Goal: Book appointment/travel/reservation

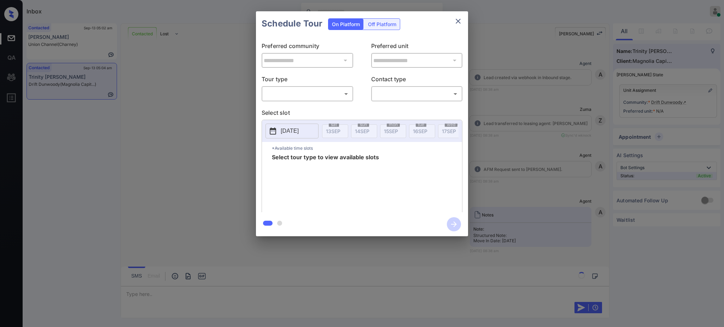
click at [302, 94] on body "Inbox [PERSON_NAME] Online Set yourself offline Set yourself on break Profile S…" at bounding box center [362, 163] width 724 height 327
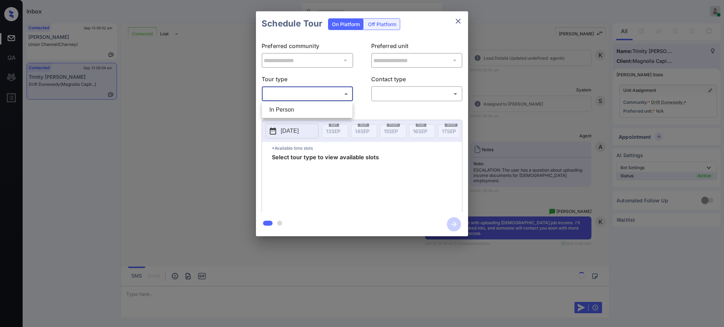
click at [455, 21] on div at bounding box center [362, 163] width 724 height 327
click at [456, 21] on icon "close" at bounding box center [458, 21] width 8 height 8
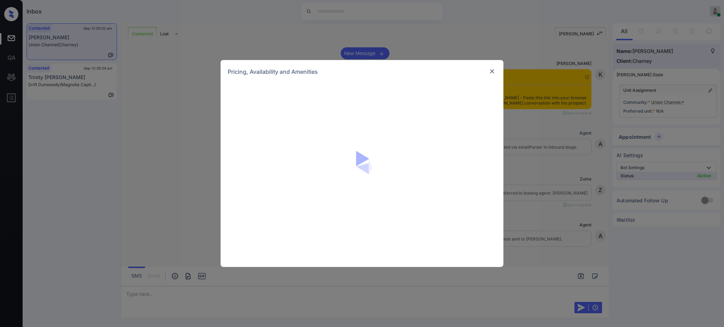
scroll to position [1508, 0]
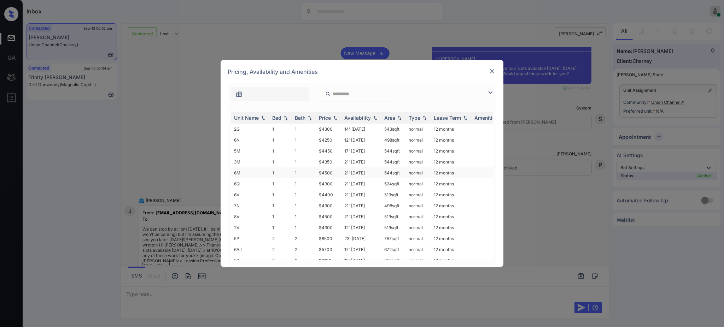
click at [329, 176] on td "$4500" at bounding box center [328, 173] width 25 height 11
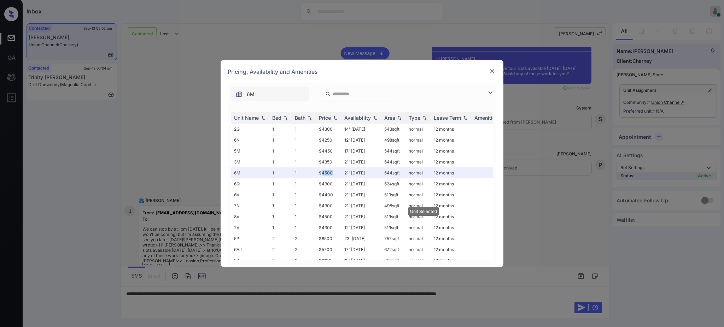
click at [495, 71] on img at bounding box center [492, 71] width 7 height 7
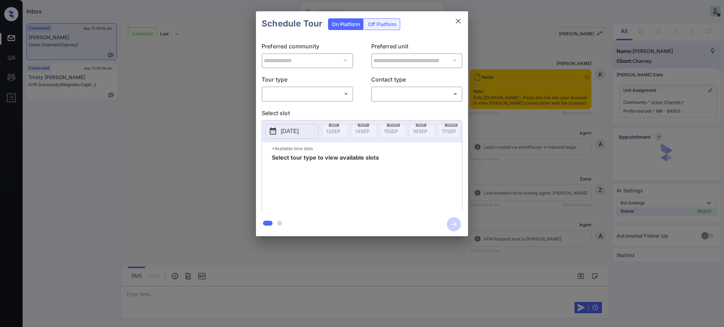
scroll to position [1508, 0]
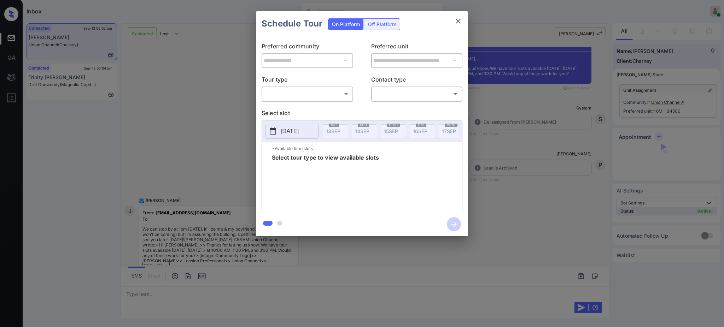
click at [294, 90] on body "Inbox Ajay Kumar Online Set yourself offline Set yourself on break Profile Swit…" at bounding box center [362, 163] width 724 height 327
click at [285, 107] on li "In Person" at bounding box center [307, 110] width 87 height 13
type input "********"
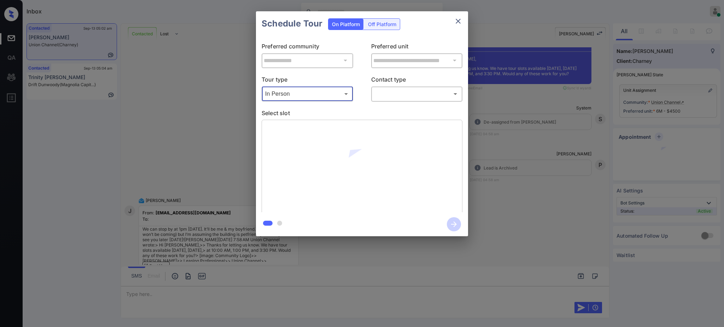
click at [386, 97] on body "Inbox Ajay Kumar Online Set yourself offline Set yourself on break Profile Swit…" at bounding box center [362, 163] width 724 height 327
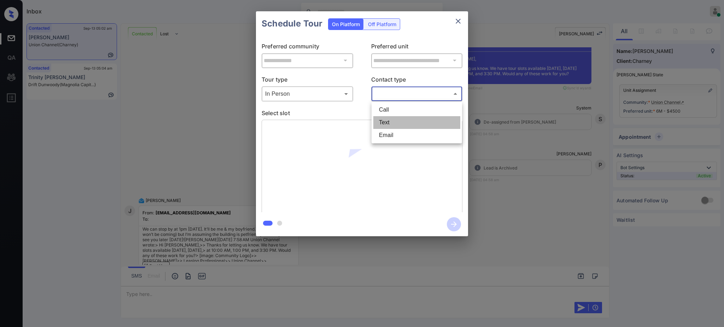
click at [388, 121] on li "Text" at bounding box center [416, 122] width 87 height 13
type input "****"
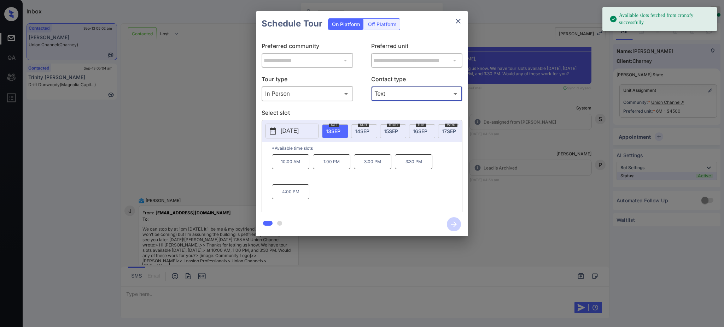
click at [332, 131] on span "13 SEP" at bounding box center [333, 131] width 14 height 6
drag, startPoint x: 327, startPoint y: 161, endPoint x: 323, endPoint y: 177, distance: 16.7
click at [325, 169] on p "1:00 PM" at bounding box center [331, 161] width 37 height 15
click at [333, 169] on p "1:00 PM" at bounding box center [331, 161] width 37 height 15
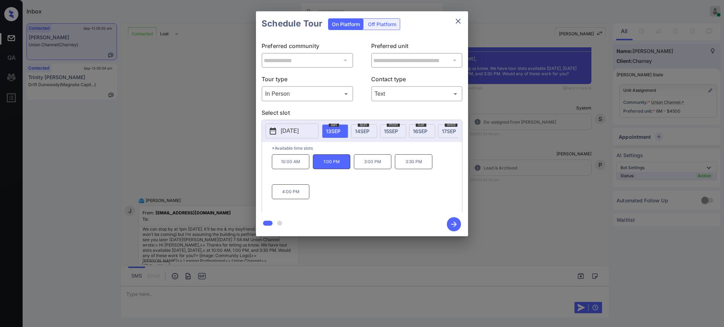
click at [455, 226] on icon "button" at bounding box center [454, 224] width 14 height 14
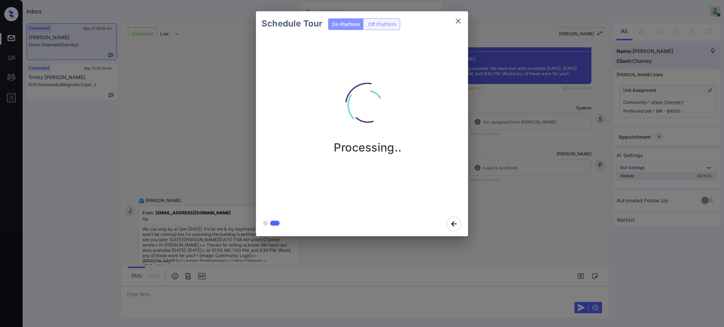
click at [513, 210] on div "Schedule Tour On Platform Off Platform Processing.." at bounding box center [362, 124] width 724 height 248
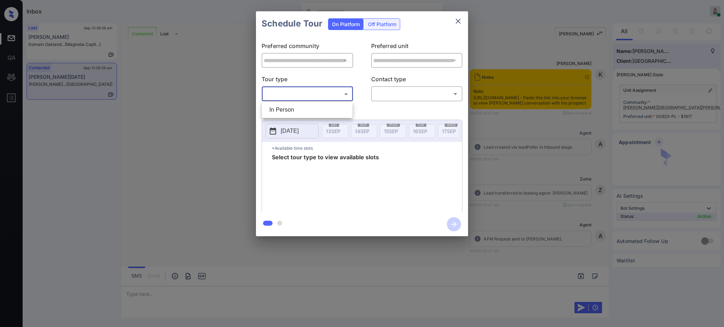
click at [292, 90] on body "Inbox Ajay Kumar Online Set yourself offline Set yourself on break Profile Swit…" at bounding box center [362, 163] width 724 height 327
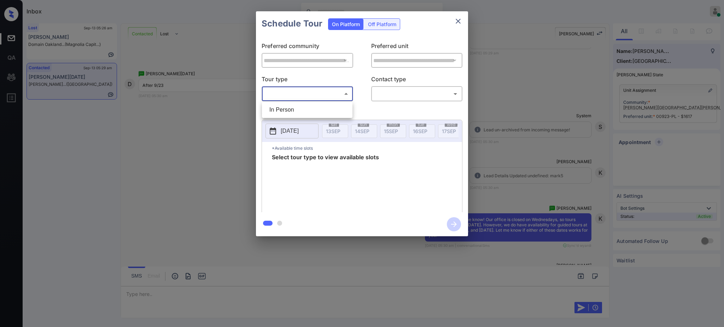
click at [294, 102] on ul "In Person" at bounding box center [307, 110] width 90 height 16
click at [298, 107] on li "In Person" at bounding box center [307, 110] width 87 height 13
type input "********"
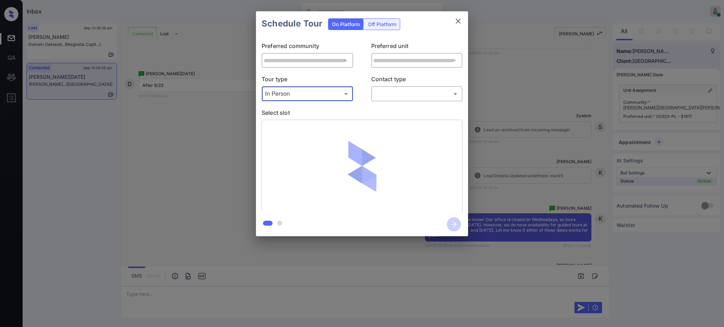
click at [398, 91] on body "Inbox Ajay Kumar Online Set yourself offline Set yourself on break Profile Swit…" at bounding box center [362, 163] width 724 height 327
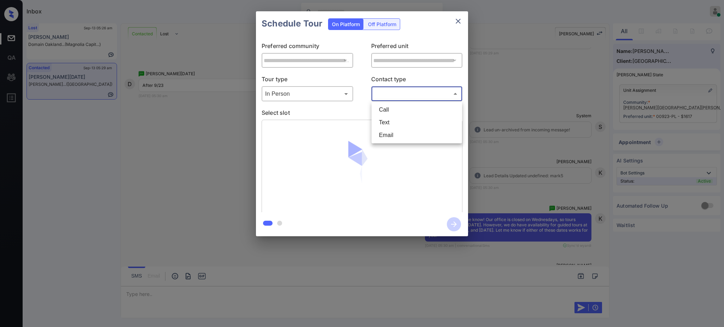
click at [384, 121] on li "Text" at bounding box center [416, 122] width 87 height 13
type input "****"
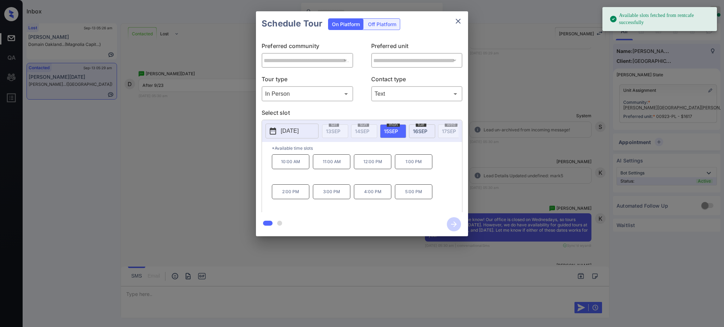
click at [299, 132] on p "2025-09-15" at bounding box center [290, 131] width 18 height 8
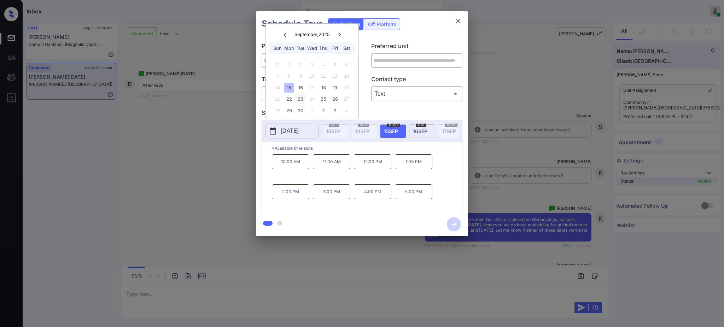
click at [298, 100] on div "23" at bounding box center [301, 99] width 10 height 10
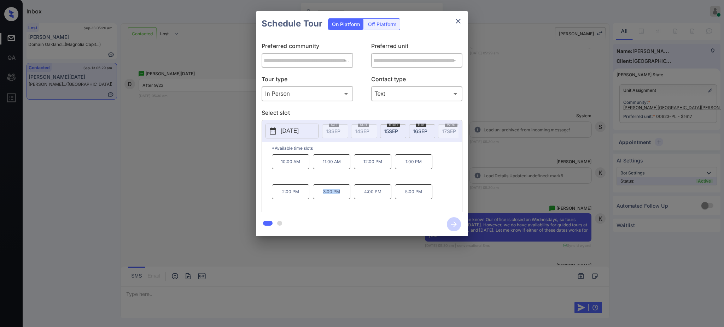
drag, startPoint x: 314, startPoint y: 198, endPoint x: 372, endPoint y: 182, distance: 59.9
click at [344, 199] on p "3:00 PM" at bounding box center [331, 192] width 37 height 15
copy p "3:00 PM"
click at [284, 134] on p "2025-09-23" at bounding box center [290, 131] width 18 height 8
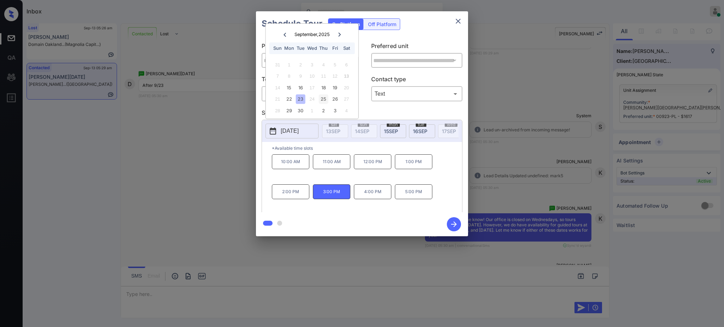
click at [320, 99] on div "25" at bounding box center [324, 99] width 10 height 10
click at [532, 158] on div "**********" at bounding box center [362, 124] width 724 height 248
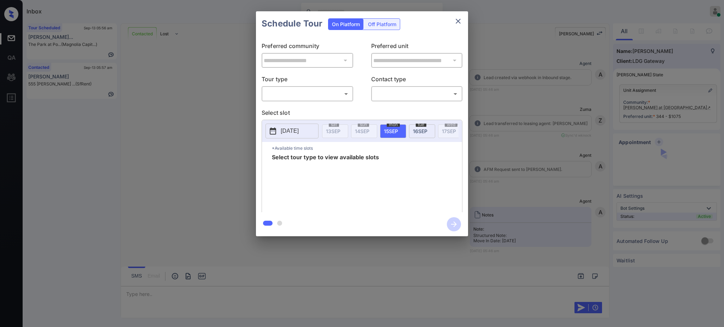
scroll to position [1435, 0]
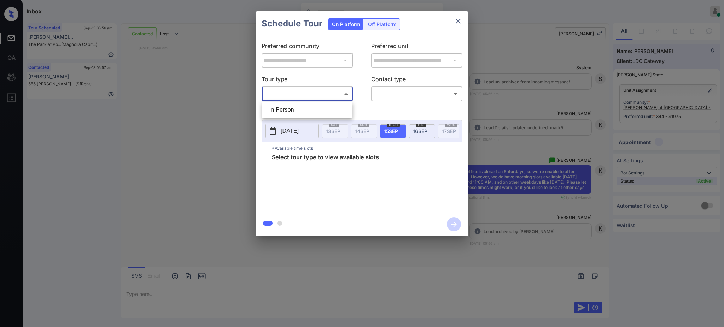
click at [294, 95] on body "Inbox Ajay Kumar Online Set yourself offline Set yourself on break Profile Swit…" at bounding box center [362, 163] width 724 height 327
click at [291, 107] on li "In Person" at bounding box center [307, 110] width 87 height 13
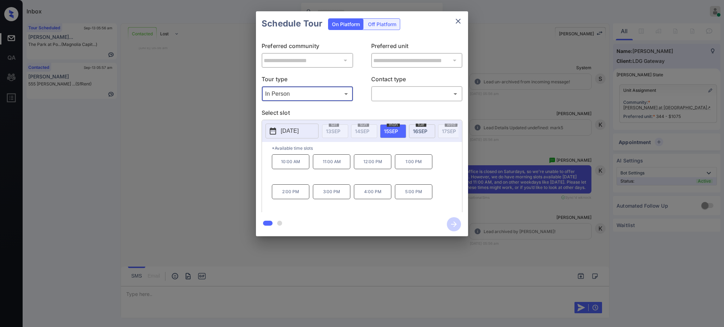
type input "********"
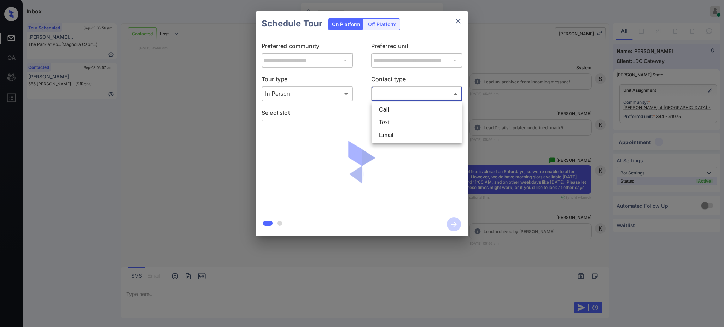
click at [398, 90] on body "Inbox Ajay Kumar Online Set yourself offline Set yourself on break Profile Swit…" at bounding box center [362, 163] width 724 height 327
click at [383, 121] on li "Text" at bounding box center [416, 122] width 87 height 13
type input "****"
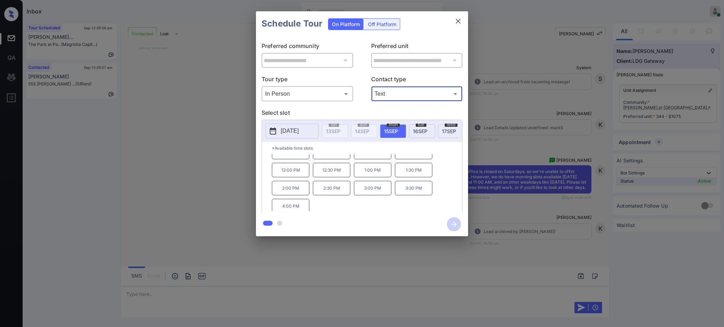
scroll to position [12, 0]
click at [419, 129] on span "16 SEP" at bounding box center [420, 131] width 14 height 6
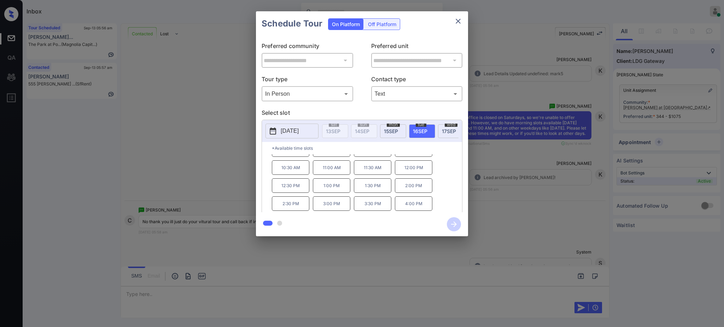
click at [228, 147] on div "**********" at bounding box center [362, 124] width 724 height 248
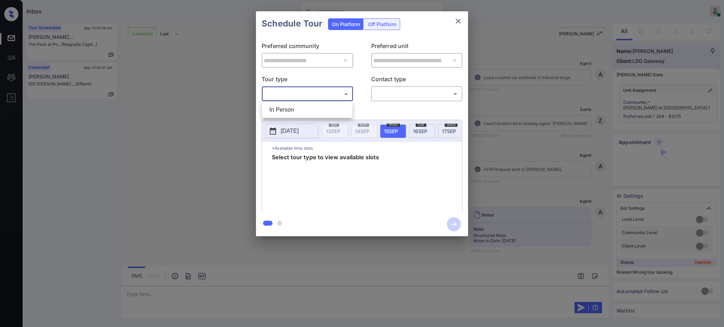
scroll to position [1666, 0]
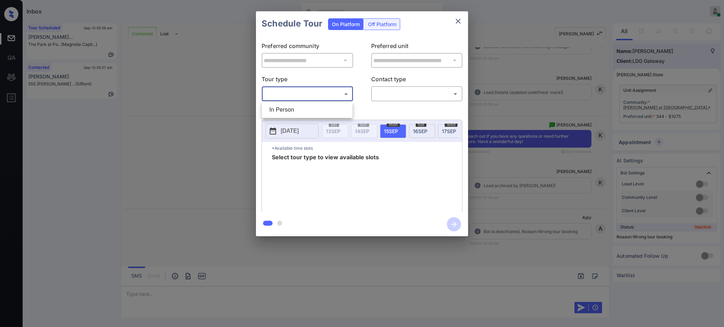
click at [289, 107] on li "In Person" at bounding box center [307, 110] width 87 height 13
type input "********"
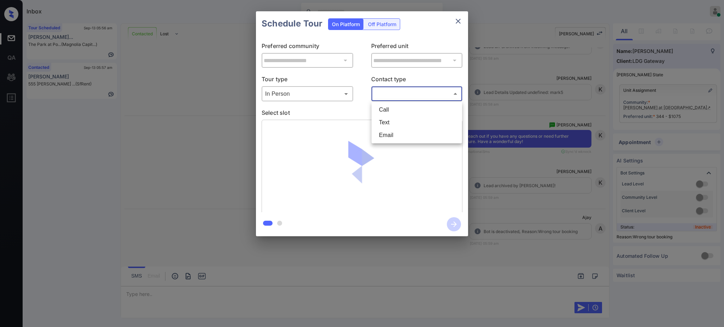
click at [398, 96] on body "Inbox Ajay Kumar Online Set yourself offline Set yourself on break Profile Swit…" at bounding box center [362, 163] width 724 height 327
click at [386, 124] on li "Text" at bounding box center [416, 122] width 87 height 13
type input "****"
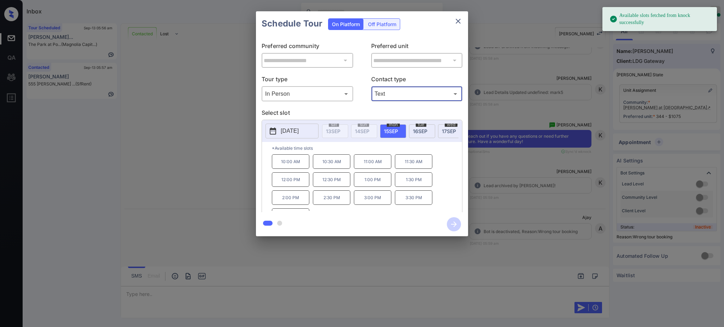
click at [292, 133] on p "[DATE]" at bounding box center [290, 131] width 18 height 8
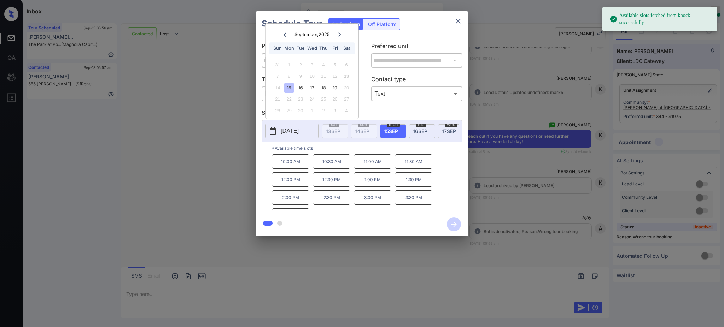
click at [288, 87] on div "15" at bounding box center [289, 88] width 10 height 10
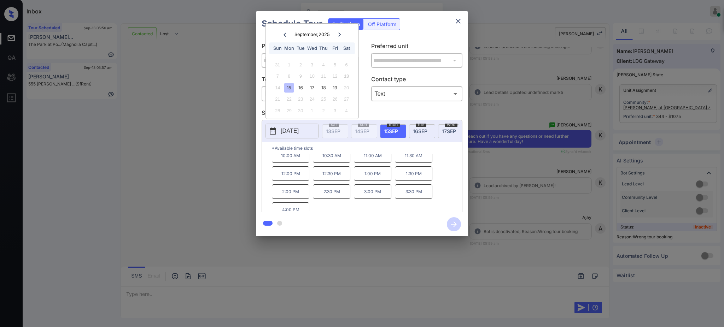
scroll to position [12, 0]
click at [301, 83] on div "16" at bounding box center [301, 88] width 10 height 10
click at [314, 87] on div "17" at bounding box center [312, 88] width 10 height 10
click at [320, 88] on div "18" at bounding box center [324, 88] width 10 height 10
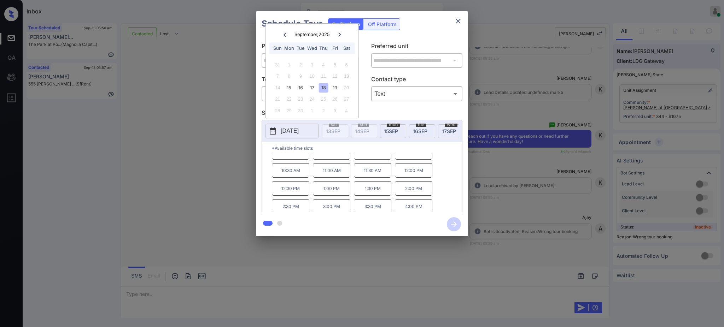
scroll to position [12, 0]
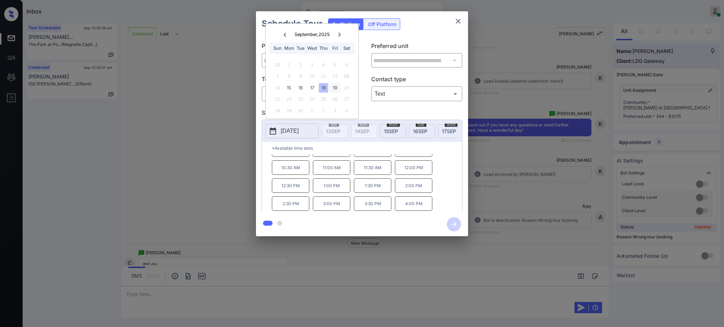
click at [338, 84] on div "19" at bounding box center [335, 88] width 10 height 10
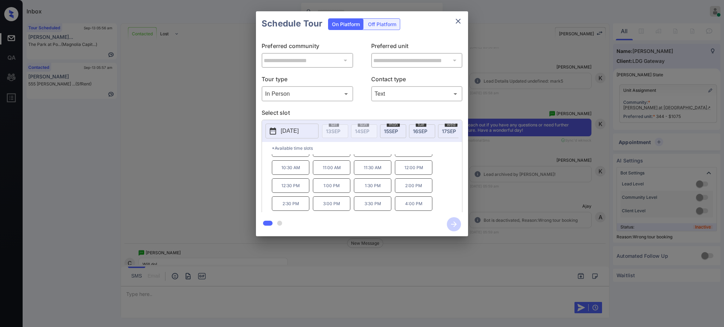
click at [506, 146] on div "**********" at bounding box center [362, 124] width 724 height 248
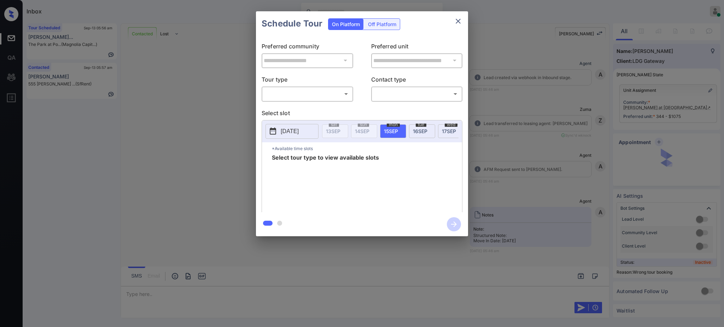
click at [322, 94] on body "Inbox [PERSON_NAME] Online Set yourself offline Set yourself on break Profile S…" at bounding box center [362, 163] width 724 height 327
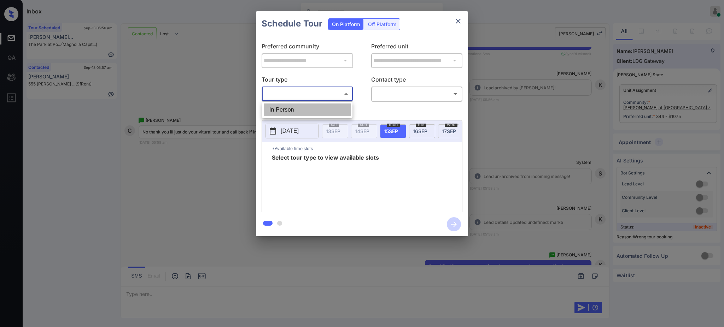
click at [294, 111] on li "In Person" at bounding box center [307, 110] width 87 height 13
type input "********"
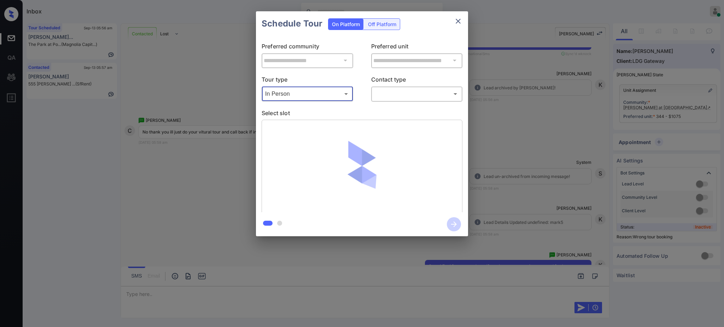
drag, startPoint x: 414, startPoint y: 82, endPoint x: 392, endPoint y: 94, distance: 24.8
click at [402, 85] on p "Contact type" at bounding box center [417, 80] width 92 height 11
click at [392, 94] on body "Inbox Ajay Kumar Online Set yourself offline Set yourself on break Profile Swit…" at bounding box center [362, 163] width 724 height 327
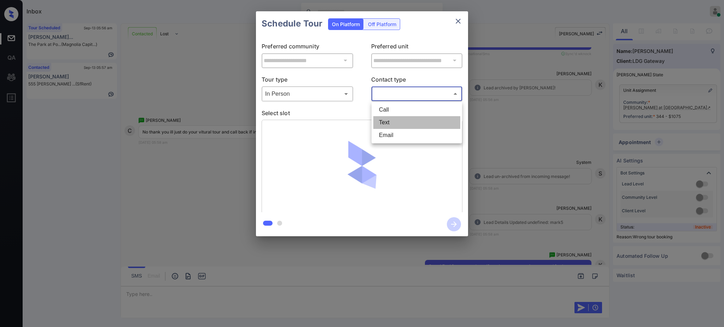
click at [391, 118] on li "Text" at bounding box center [416, 122] width 87 height 13
type input "****"
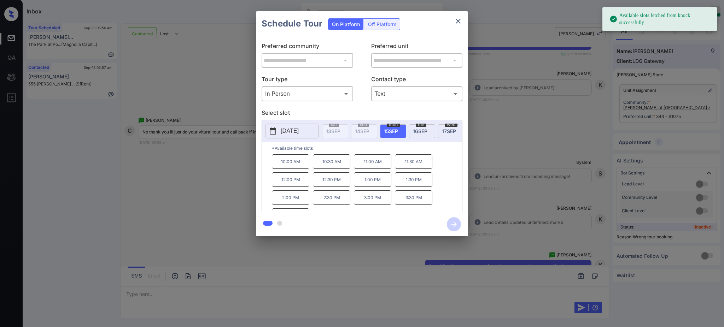
click at [387, 127] on div "mon 15 SEP" at bounding box center [393, 131] width 26 height 14
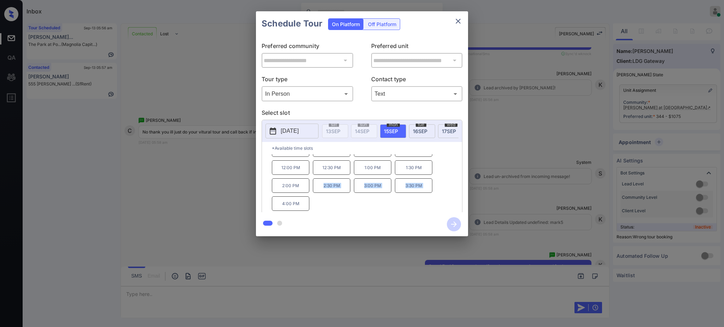
drag, startPoint x: 278, startPoint y: 208, endPoint x: 516, endPoint y: 177, distance: 240.7
click at [318, 204] on div "10:00 AM 10:30 AM 11:00 AM 11:30 AM 12:00 PM 12:30 PM 1:00 PM 1:30 PM 2:00 PM 2…" at bounding box center [367, 182] width 190 height 57
drag, startPoint x: 383, startPoint y: 199, endPoint x: 313, endPoint y: 207, distance: 70.5
click at [383, 193] on p "3:00 PM" at bounding box center [372, 186] width 37 height 14
click at [312, 206] on div "10:00 AM 10:30 AM 11:00 AM 11:30 AM 12:00 PM 12:30 PM 1:00 PM 1:30 PM 2:00 PM 2…" at bounding box center [367, 182] width 190 height 57
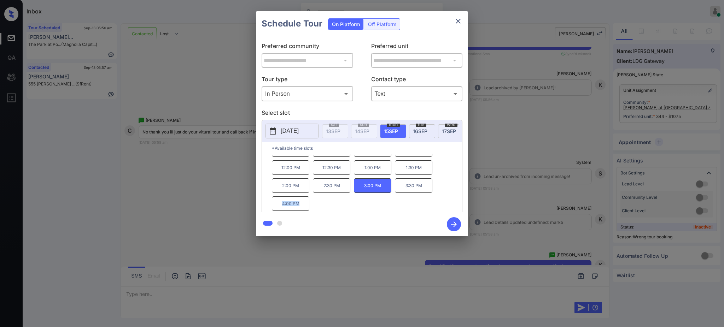
drag, startPoint x: 279, startPoint y: 207, endPoint x: 495, endPoint y: 203, distance: 215.7
click at [316, 208] on div "10:00 AM 10:30 AM 11:00 AM 11:30 AM 12:00 PM 12:30 PM 1:00 PM 1:30 PM 2:00 PM 2…" at bounding box center [367, 182] width 190 height 57
copy p "4:00 PM"
click at [516, 199] on div "**********" at bounding box center [362, 124] width 724 height 248
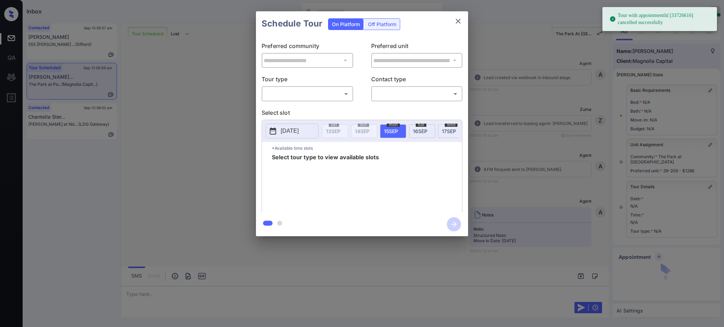
click at [312, 95] on body "Tour with appointmentId [33726616] cancelled successfully Inbox [PERSON_NAME] O…" at bounding box center [362, 163] width 724 height 327
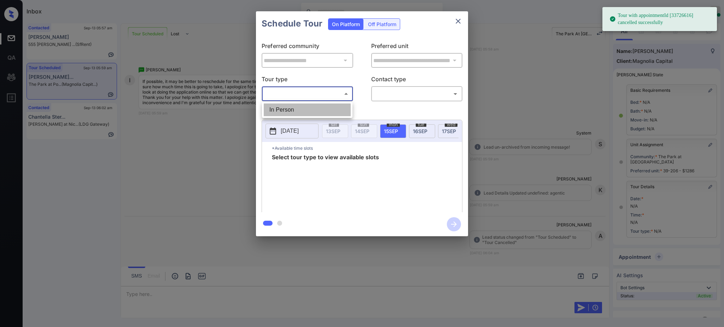
click at [297, 108] on li "In Person" at bounding box center [307, 110] width 87 height 13
type input "********"
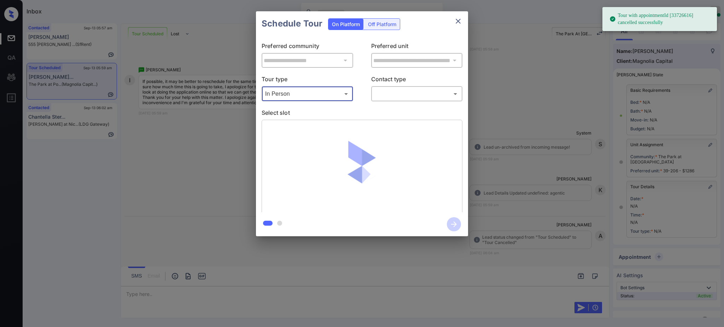
click at [387, 90] on body "Tour with appointmentId [33726616] cancelled successfully Inbox [PERSON_NAME] O…" at bounding box center [362, 163] width 724 height 327
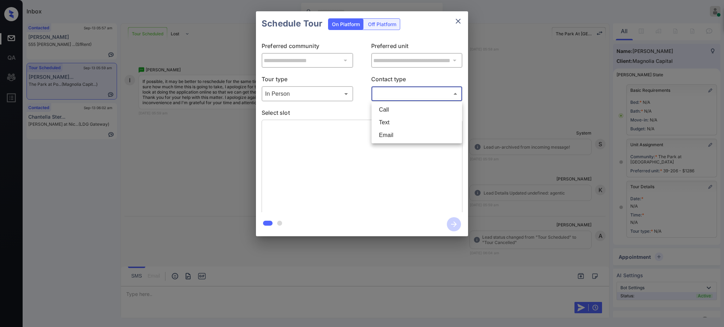
click at [387, 121] on li "Text" at bounding box center [416, 122] width 87 height 13
type input "****"
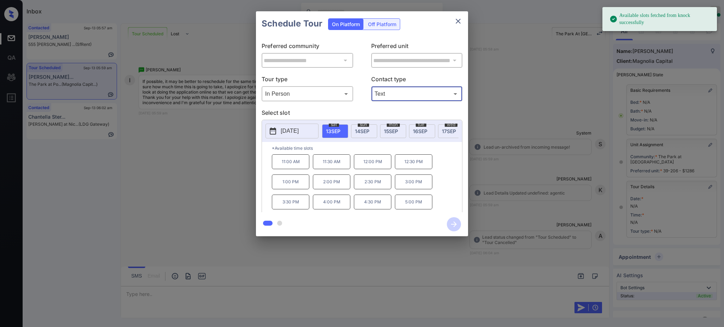
click at [291, 128] on p "[DATE]" at bounding box center [290, 131] width 18 height 8
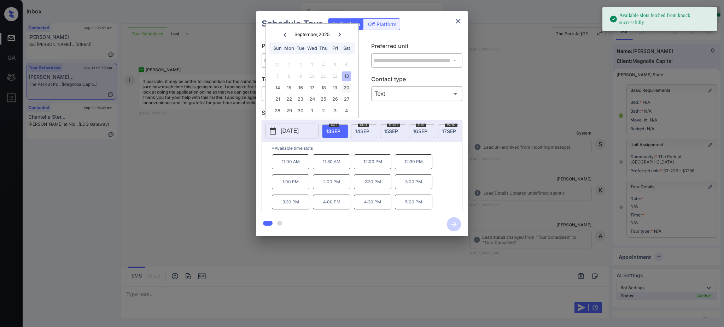
click at [345, 84] on div "20" at bounding box center [346, 88] width 10 height 10
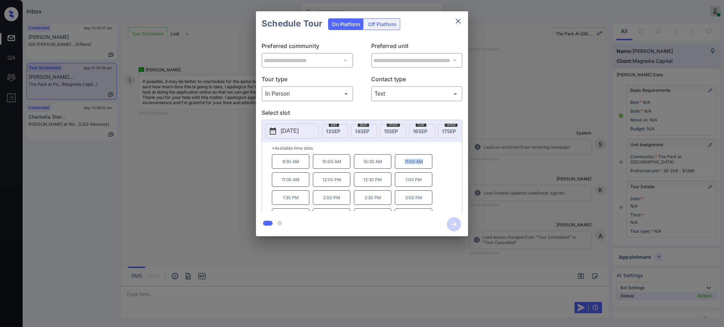
drag, startPoint x: 402, startPoint y: 167, endPoint x: 438, endPoint y: 78, distance: 95.8
click at [432, 164] on p "11:00 AM" at bounding box center [413, 161] width 37 height 14
copy p "11:00 AM"
click at [458, 17] on icon "close" at bounding box center [458, 21] width 8 height 8
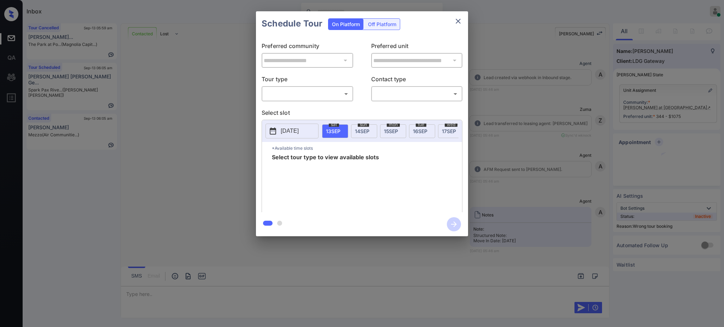
click at [302, 88] on div "​ ​" at bounding box center [308, 93] width 92 height 15
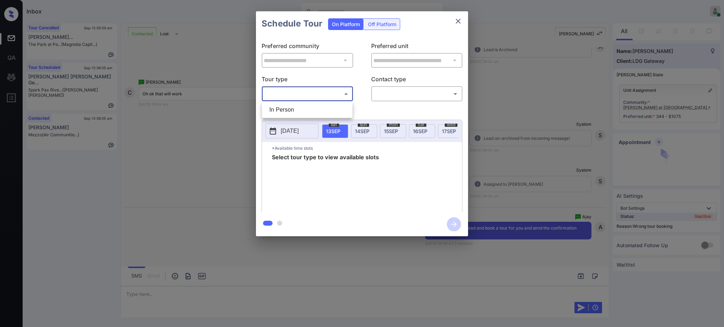
click at [296, 99] on body "Inbox [PERSON_NAME] Online Set yourself offline Set yourself on break Profile S…" at bounding box center [362, 163] width 724 height 327
drag, startPoint x: 295, startPoint y: 109, endPoint x: 343, endPoint y: 100, distance: 48.2
click at [295, 109] on li "In Person" at bounding box center [307, 110] width 87 height 13
type input "********"
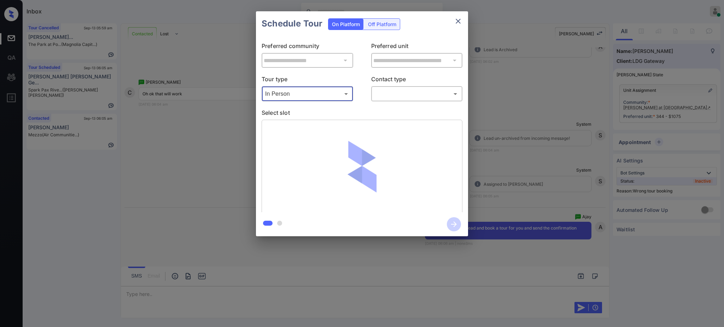
click at [382, 93] on body "Inbox Ajay Kumar Online Set yourself offline Set yourself on break Profile Swit…" at bounding box center [362, 163] width 724 height 327
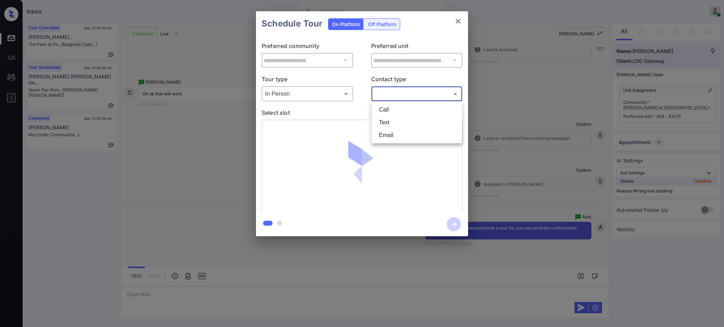
click at [388, 124] on li "Text" at bounding box center [416, 122] width 87 height 13
type input "****"
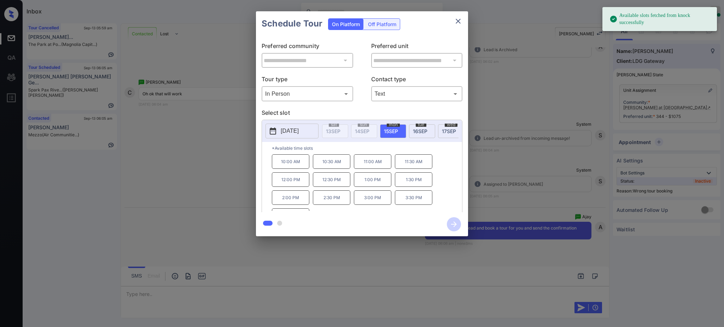
click at [389, 131] on span "15 SEP" at bounding box center [391, 131] width 14 height 6
click at [285, 206] on p "4:00 PM" at bounding box center [290, 204] width 37 height 14
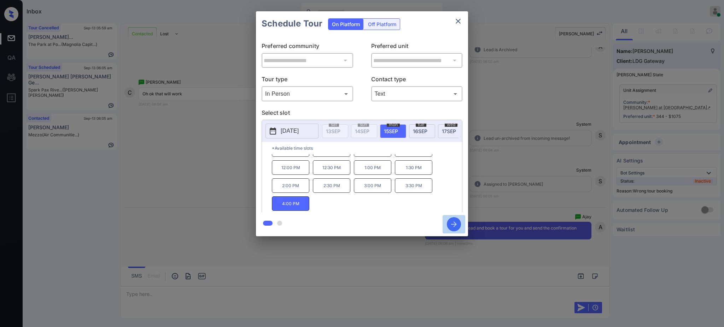
click at [457, 223] on icon "button" at bounding box center [454, 224] width 14 height 14
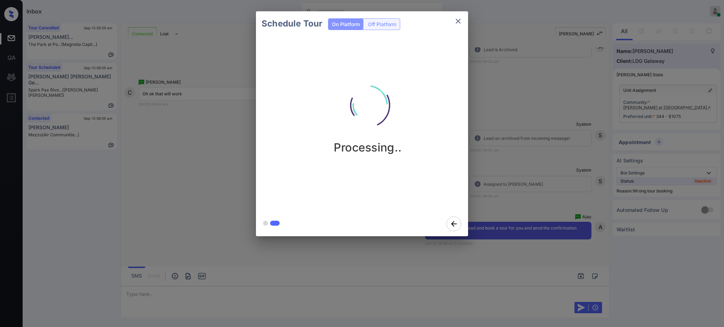
click at [534, 159] on div "Schedule Tour On Platform Off Platform Processing.." at bounding box center [362, 124] width 724 height 248
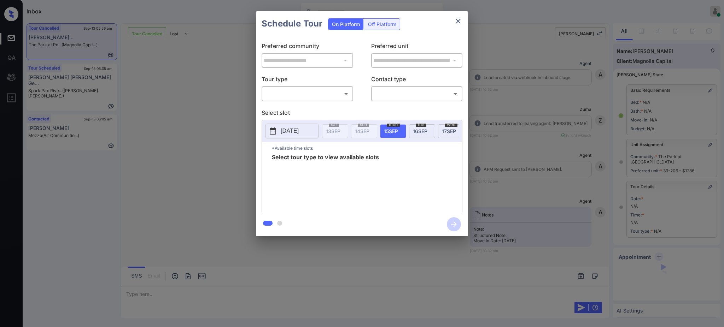
scroll to position [31, 0]
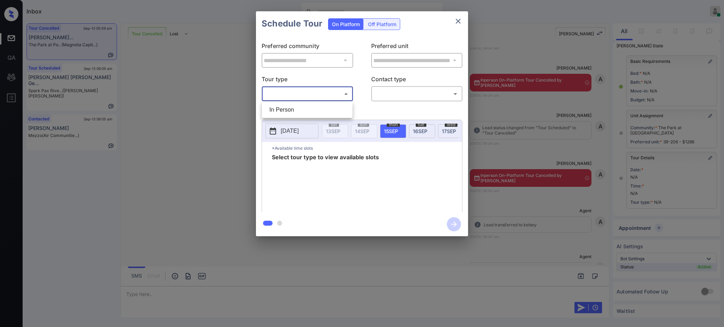
click at [308, 95] on body "Inbox Ajay Kumar Online Set yourself offline Set yourself on break Profile Swit…" at bounding box center [362, 163] width 724 height 327
click at [293, 106] on li "In Person" at bounding box center [307, 110] width 87 height 13
type input "********"
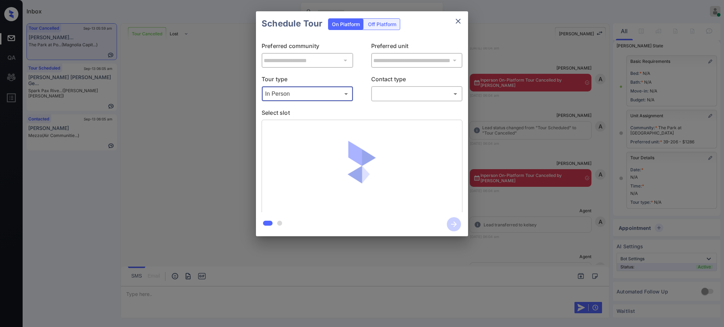
click at [381, 95] on body "Inbox Ajay Kumar Online Set yourself offline Set yourself on break Profile Swit…" at bounding box center [362, 163] width 724 height 327
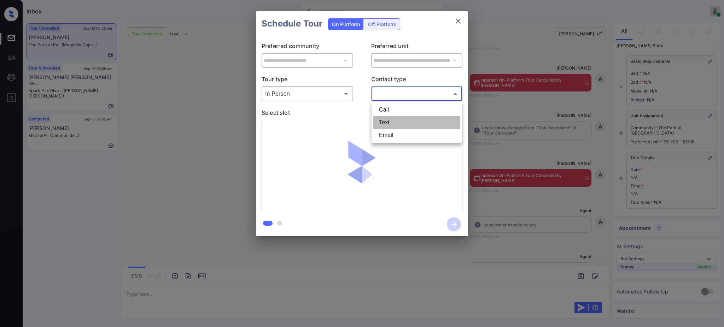
click at [380, 123] on li "Text" at bounding box center [416, 122] width 87 height 13
type input "****"
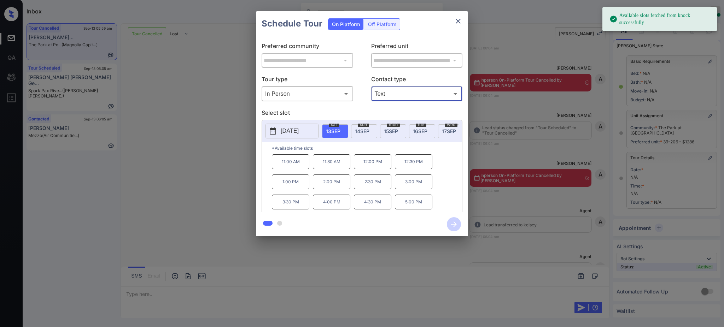
click p "[DATE]"
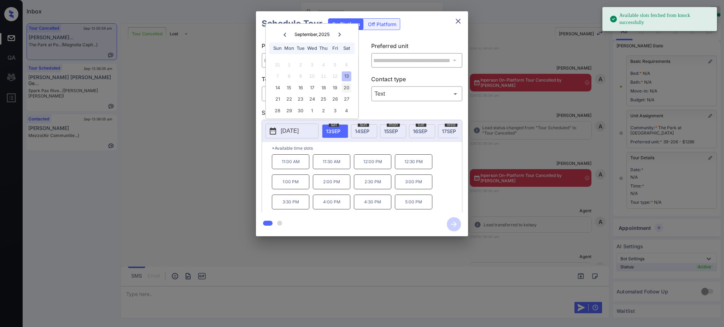
click div "20"
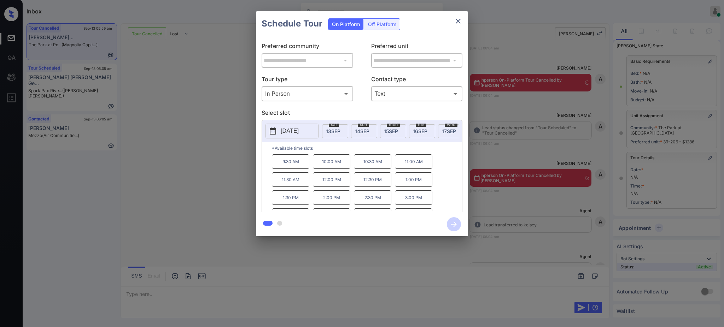
click p "11:00 AM"
click icon "button"
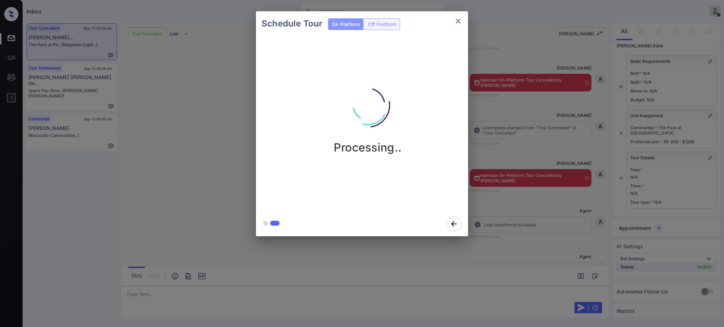
click div "Schedule Tour On Platform Off Platform Processing.."
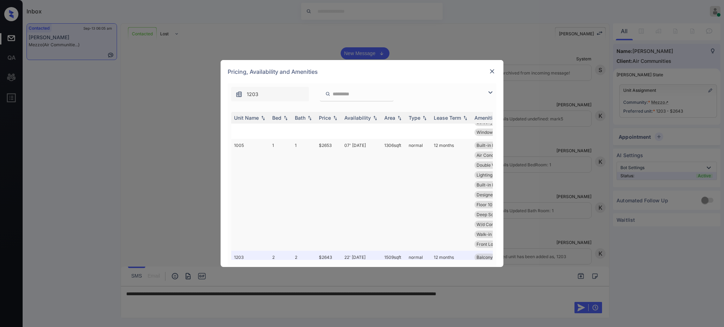
scroll to position [94, 0]
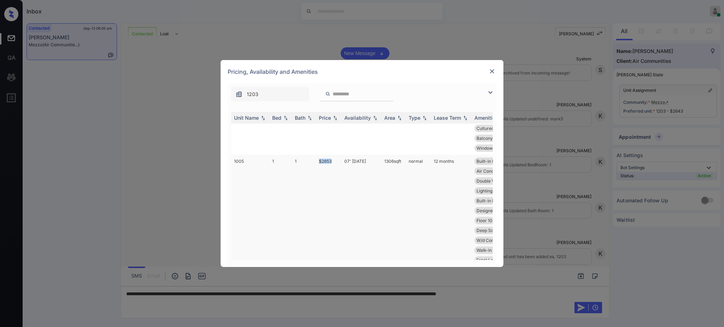
drag, startPoint x: 316, startPoint y: 161, endPoint x: 363, endPoint y: 179, distance: 50.4
click at [340, 161] on td "$2653" at bounding box center [328, 211] width 25 height 112
copy td "$2653"
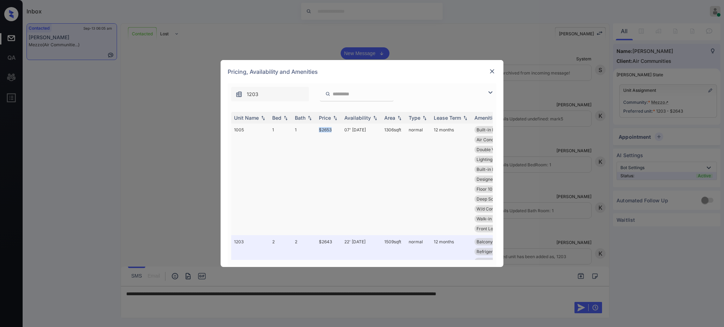
copy td "$2653"
click at [491, 70] on img at bounding box center [492, 71] width 7 height 7
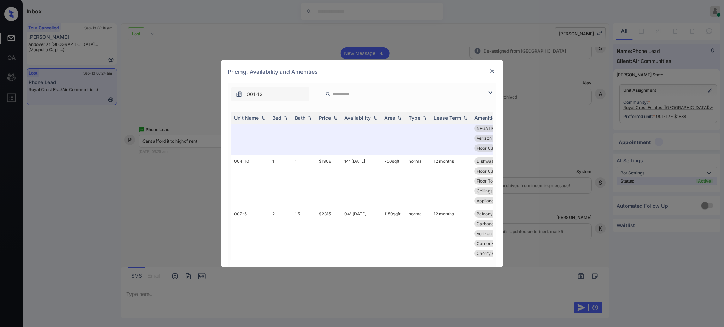
scroll to position [752, 0]
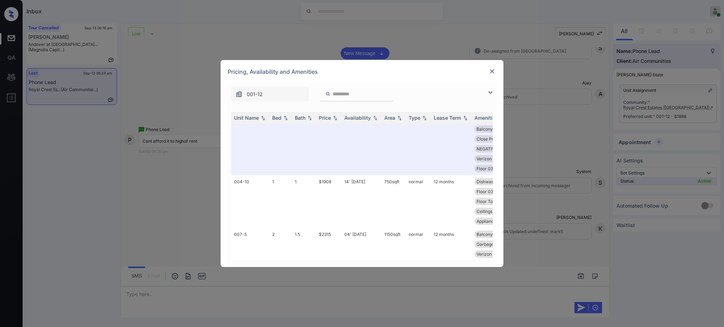
click at [490, 70] on img at bounding box center [492, 71] width 7 height 7
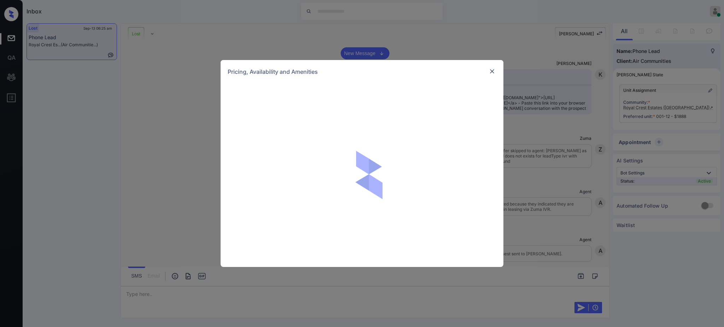
scroll to position [227, 0]
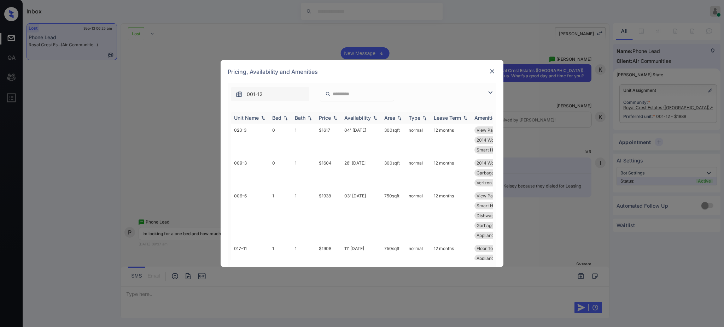
click at [275, 117] on div "Bed" at bounding box center [276, 118] width 9 height 6
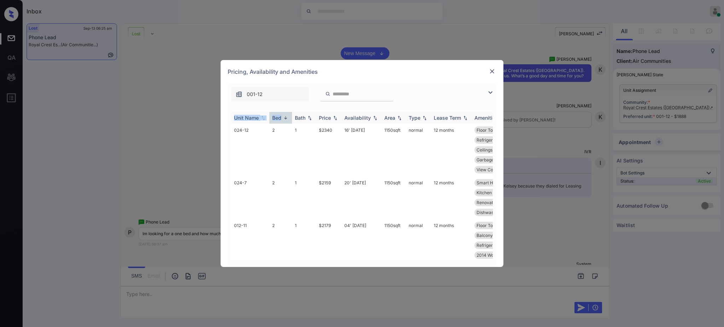
drag, startPoint x: 275, startPoint y: 117, endPoint x: 275, endPoint y: 121, distance: 4.6
click at [278, 106] on div "Unit Name Bed Bath Price Availability Area Type Lease Term Amenities 024-12 2 1…" at bounding box center [362, 186] width 269 height 162
click at [275, 121] on div "Bed" at bounding box center [276, 118] width 9 height 6
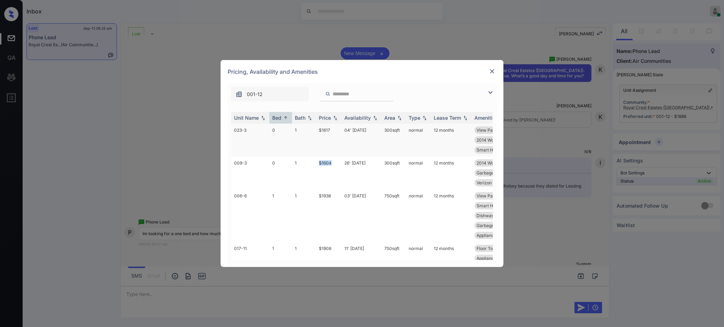
drag, startPoint x: 315, startPoint y: 163, endPoint x: 421, endPoint y: 143, distance: 108.6
click at [335, 162] on tr "009-3 0 1 $1604 26' Sep 25 300 sqft normal 12 months 2014 Wood Floor... Patio R…" at bounding box center [415, 173] width 369 height 33
copy tr "$1604"
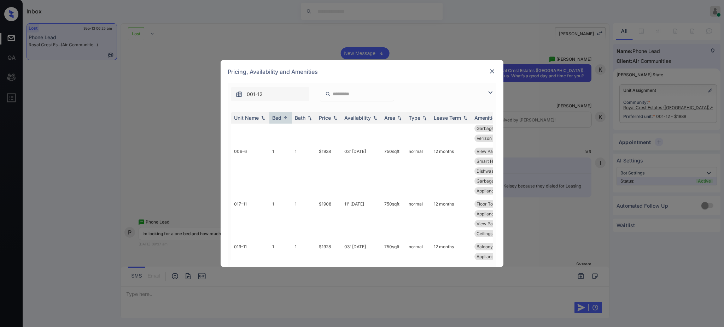
scroll to position [0, 0]
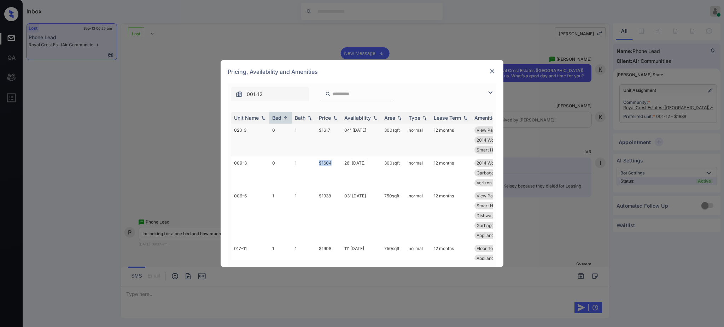
copy tr "$1604"
click at [493, 72] on img at bounding box center [492, 71] width 7 height 7
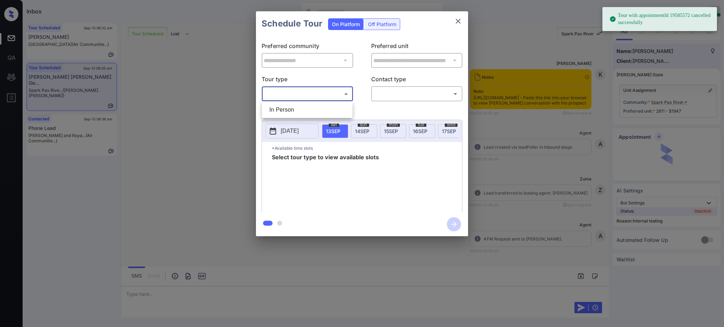
click at [285, 93] on body "Tour with appointmentId 19585572 cancelled successfully Inbox [PERSON_NAME] Onl…" at bounding box center [362, 163] width 724 height 327
click at [288, 111] on li "In Person" at bounding box center [307, 110] width 87 height 13
type input "********"
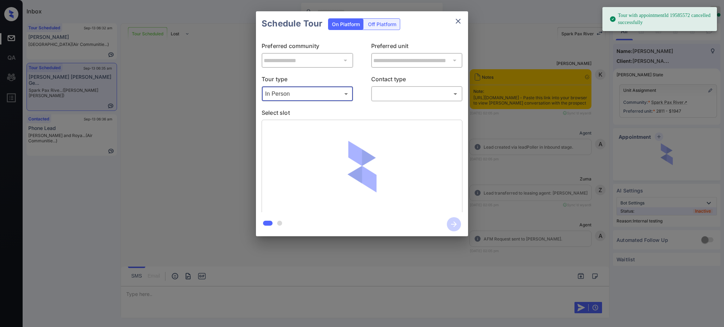
scroll to position [3191, 0]
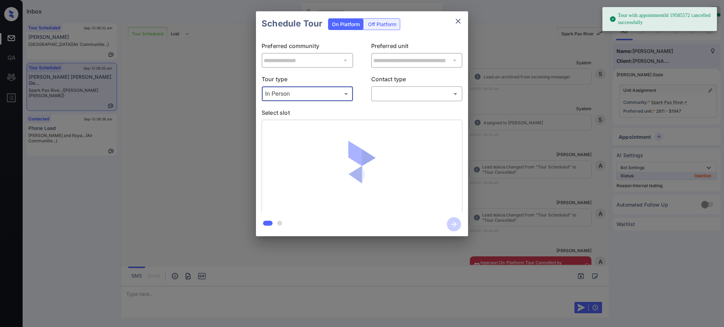
click at [402, 94] on body "Tour with appointmentId 19585572 cancelled successfully Inbox [PERSON_NAME] Onl…" at bounding box center [362, 163] width 724 height 327
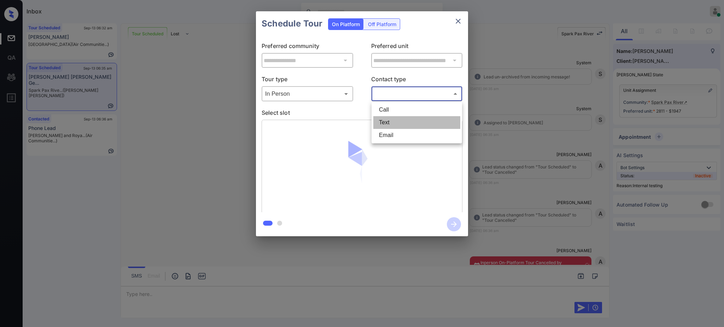
click at [386, 123] on li "Text" at bounding box center [416, 122] width 87 height 13
type input "****"
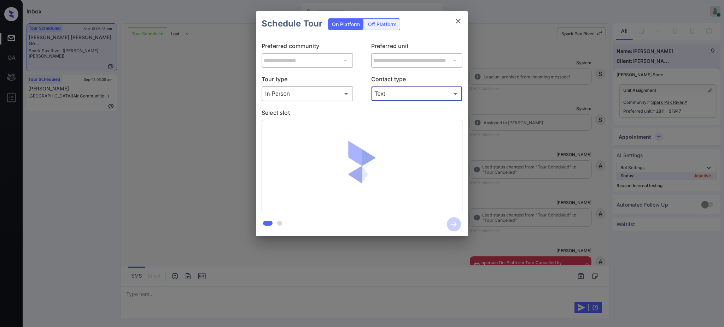
click at [309, 113] on p "Select slot" at bounding box center [362, 114] width 201 height 11
click at [334, 116] on p "Select slot" at bounding box center [362, 114] width 201 height 11
click at [323, 116] on p "Select slot" at bounding box center [362, 114] width 201 height 11
click at [326, 114] on p "Select slot" at bounding box center [362, 114] width 201 height 11
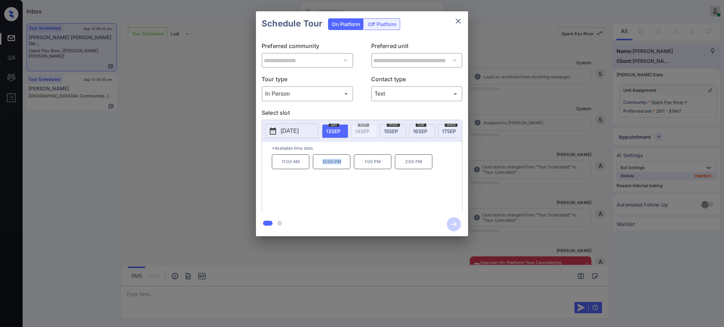
drag, startPoint x: 317, startPoint y: 169, endPoint x: 447, endPoint y: 38, distance: 184.0
click at [347, 169] on p "12:00 PM" at bounding box center [331, 161] width 37 height 15
copy p "12:00 PM"
click at [458, 17] on icon "close" at bounding box center [458, 21] width 8 height 8
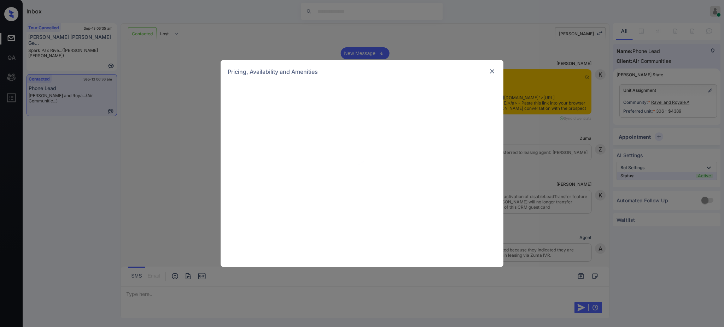
scroll to position [613, 0]
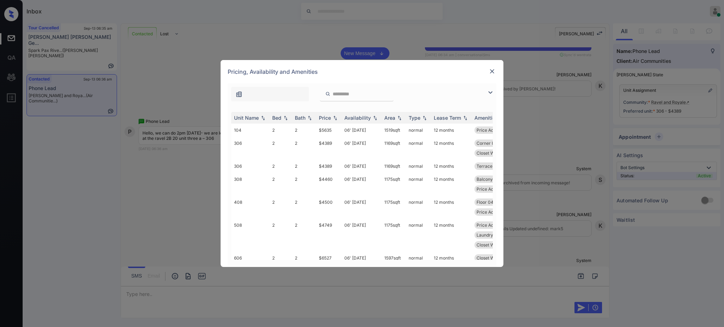
click at [347, 96] on input "search" at bounding box center [361, 94] width 58 height 6
paste input "***"
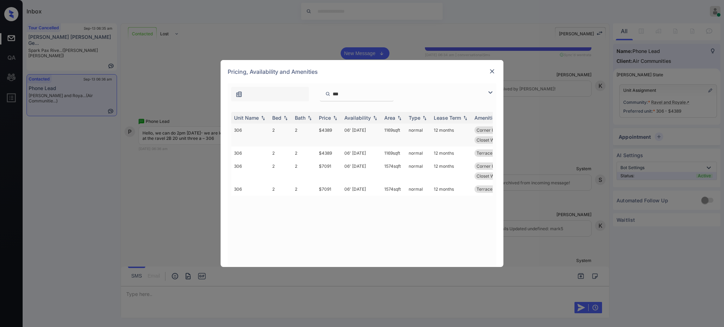
type input "***"
drag, startPoint x: 319, startPoint y: 130, endPoint x: 339, endPoint y: 130, distance: 20.5
click at [339, 130] on td "$4389" at bounding box center [328, 135] width 25 height 23
copy td "$4389"
click at [489, 73] on img at bounding box center [492, 71] width 7 height 7
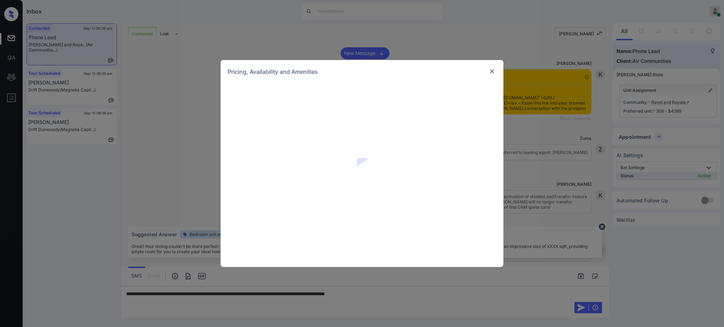
scroll to position [654, 0]
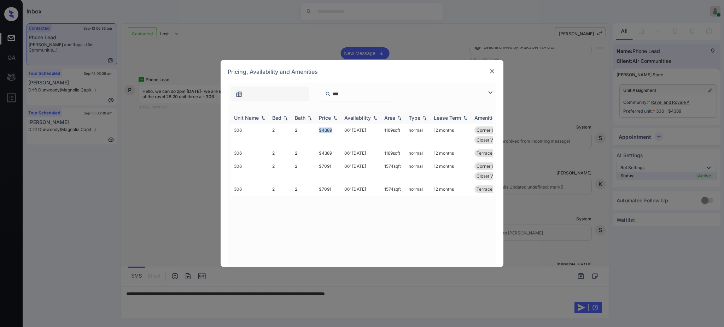
drag, startPoint x: 310, startPoint y: 129, endPoint x: 430, endPoint y: 113, distance: 121.6
click at [338, 132] on tr "306 2 2 $4389 06' [DATE] sqft normal 12 months Corner Unit Price Adjustmen... B…" at bounding box center [415, 135] width 369 height 23
copy tr "$4389"
click at [486, 69] on div "Pricing, Availability and Amenities" at bounding box center [362, 71] width 283 height 23
click at [493, 68] on img at bounding box center [492, 71] width 7 height 7
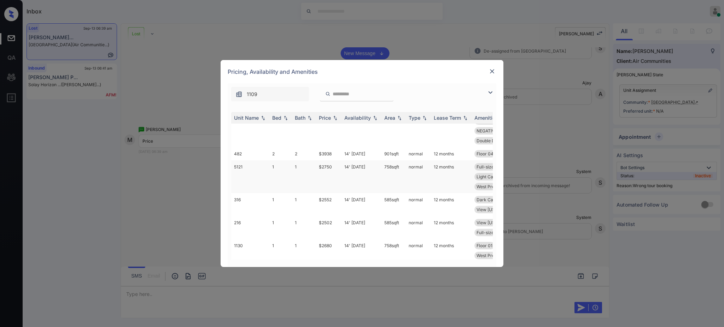
scroll to position [47, 0]
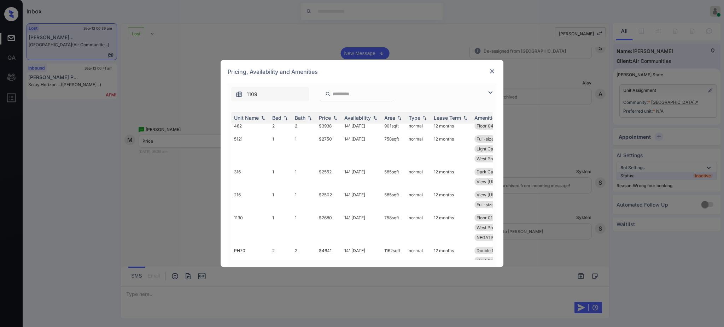
click at [490, 69] on img at bounding box center [492, 71] width 7 height 7
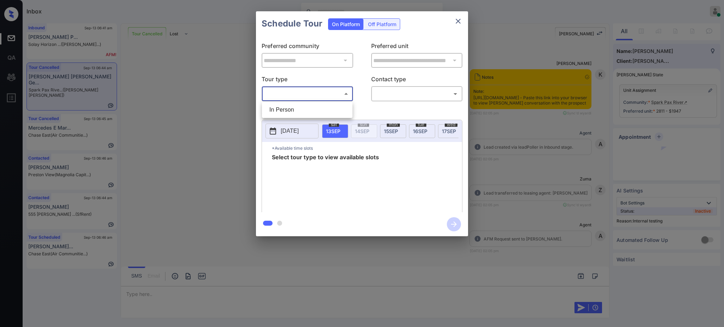
click at [298, 110] on li "In Person" at bounding box center [307, 110] width 87 height 13
type input "********"
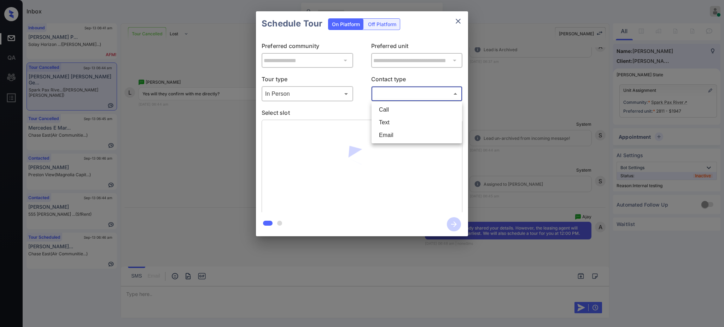
click at [392, 89] on body "Inbox Ajay Kumar Online Set yourself offline Set yourself on break Profile Swit…" at bounding box center [362, 163] width 724 height 327
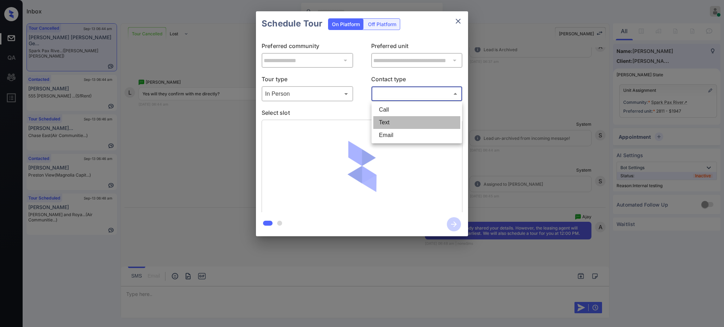
click at [387, 120] on li "Text" at bounding box center [416, 122] width 87 height 13
type input "****"
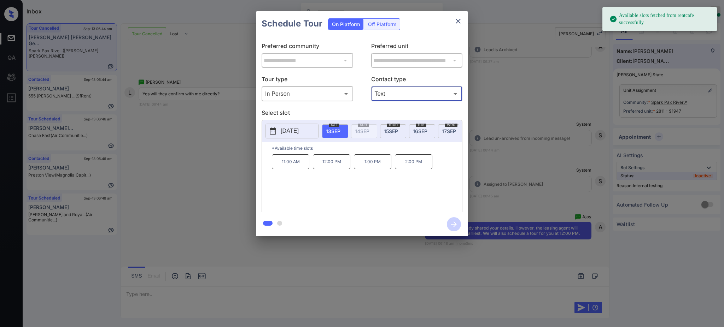
click at [327, 130] on span "13 SEP" at bounding box center [333, 131] width 14 height 6
click at [332, 166] on p "12:00 PM" at bounding box center [331, 161] width 37 height 15
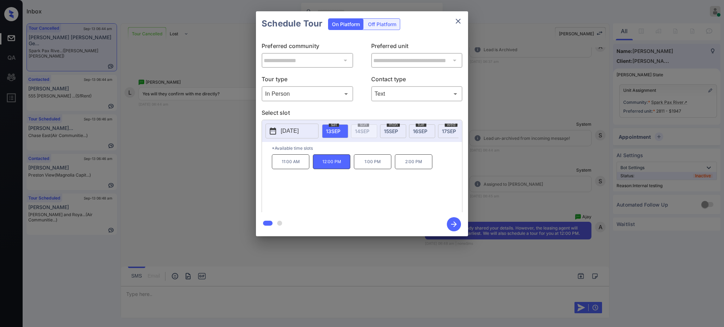
click at [451, 221] on icon "button" at bounding box center [454, 224] width 14 height 14
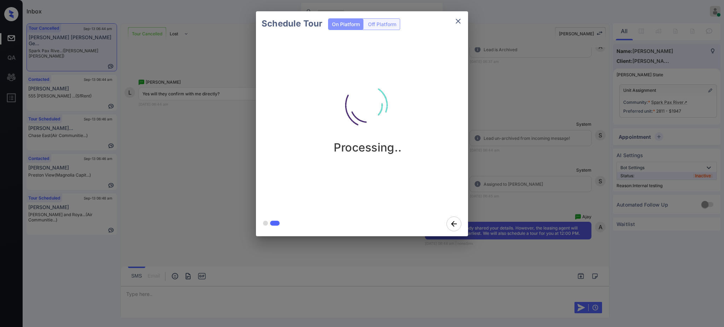
click at [524, 172] on div "Schedule Tour On Platform Off Platform Processing.." at bounding box center [362, 124] width 724 height 248
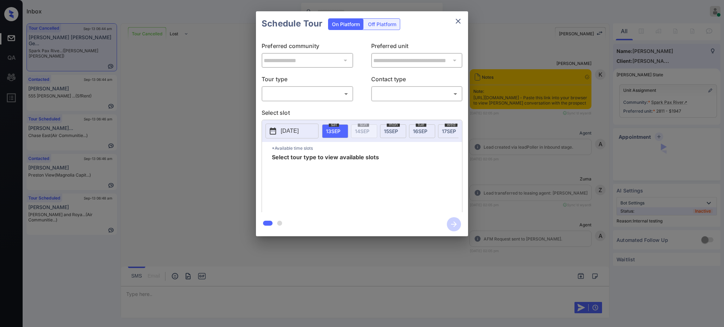
scroll to position [3746, 0]
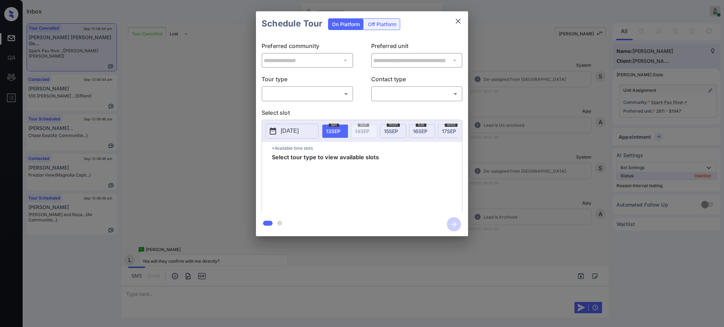
drag, startPoint x: 292, startPoint y: 138, endPoint x: 289, endPoint y: 133, distance: 6.3
click at [291, 138] on button "[DATE]" at bounding box center [291, 131] width 53 height 15
click at [288, 132] on p "[DATE]" at bounding box center [290, 131] width 18 height 8
click at [534, 200] on div "**********" at bounding box center [362, 124] width 724 height 248
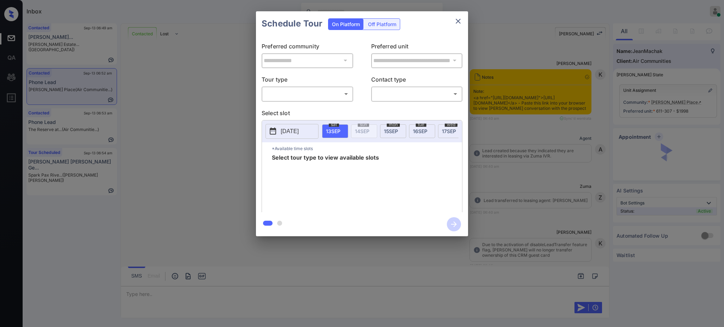
scroll to position [916, 0]
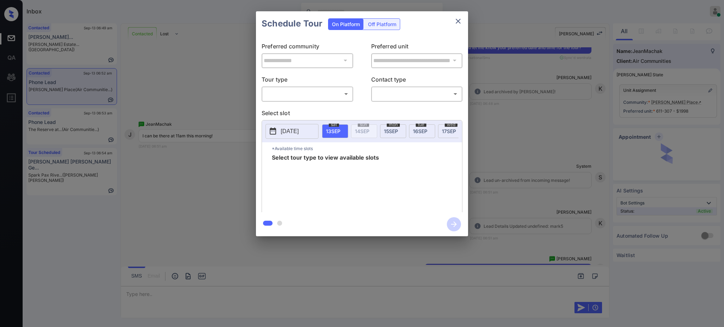
click at [319, 93] on body "Inbox [PERSON_NAME] Online Set yourself offline Set yourself on break Profile S…" at bounding box center [362, 163] width 724 height 327
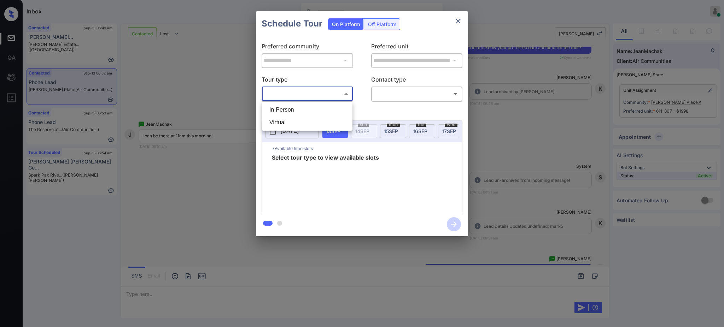
click at [290, 110] on li "In Person" at bounding box center [307, 110] width 87 height 13
type input "********"
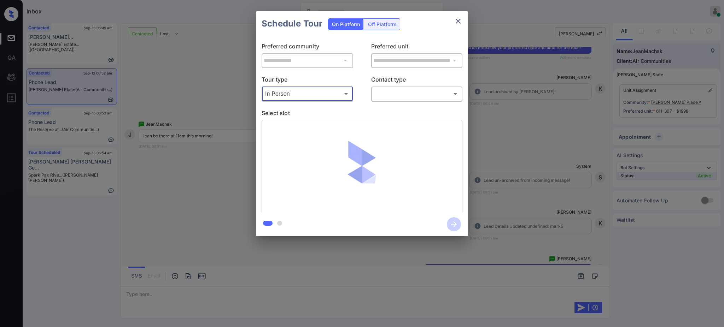
click at [394, 91] on body "Inbox Ajay Kumar Online Set yourself offline Set yourself on break Profile Swit…" at bounding box center [362, 163] width 724 height 327
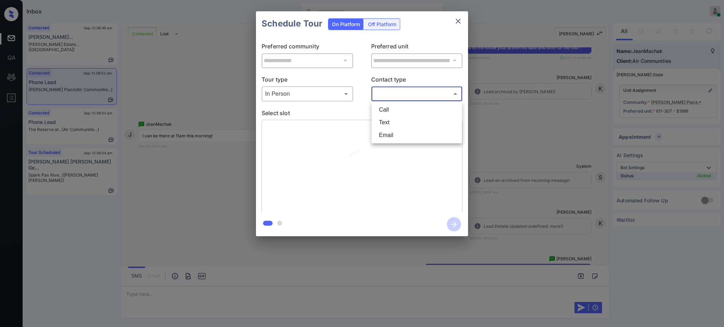
click at [387, 122] on li "Text" at bounding box center [416, 122] width 87 height 13
type input "****"
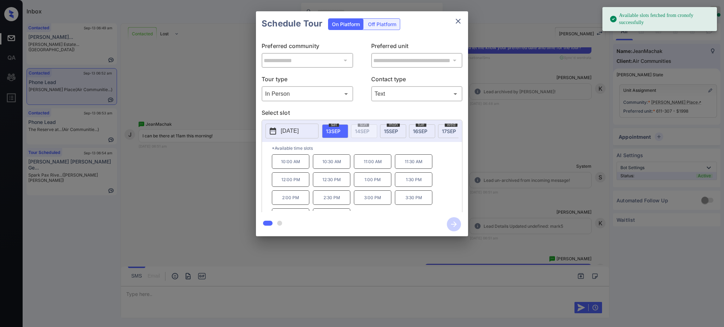
click at [335, 129] on span "13 SEP" at bounding box center [333, 131] width 14 height 6
click at [368, 168] on p "11:00 AM" at bounding box center [372, 161] width 37 height 14
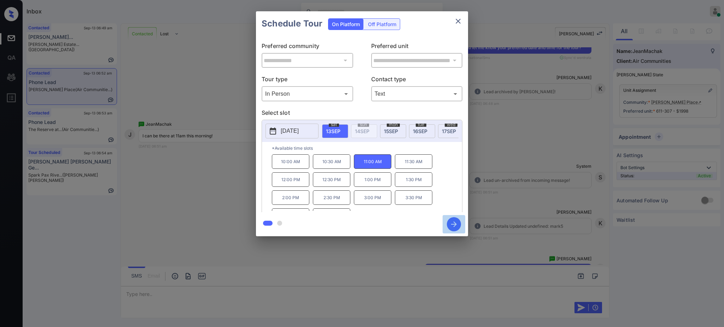
click at [452, 226] on icon "button" at bounding box center [454, 224] width 14 height 14
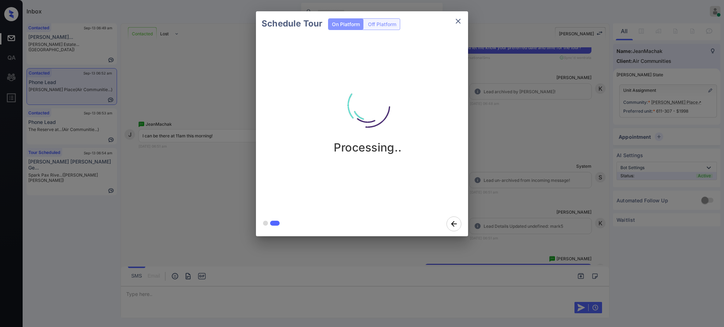
click at [505, 192] on div "Schedule Tour On Platform Off Platform Processing.." at bounding box center [362, 124] width 724 height 248
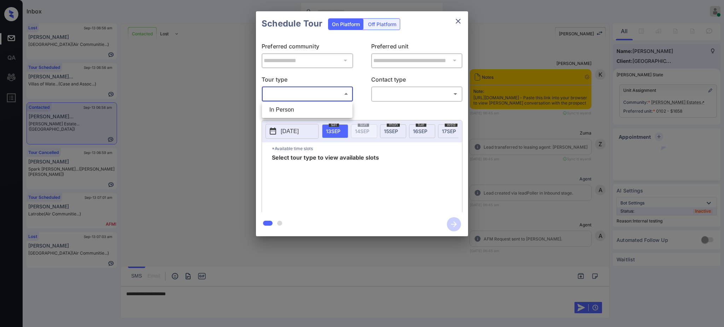
click at [297, 107] on li "In Person" at bounding box center [307, 110] width 87 height 13
type input "********"
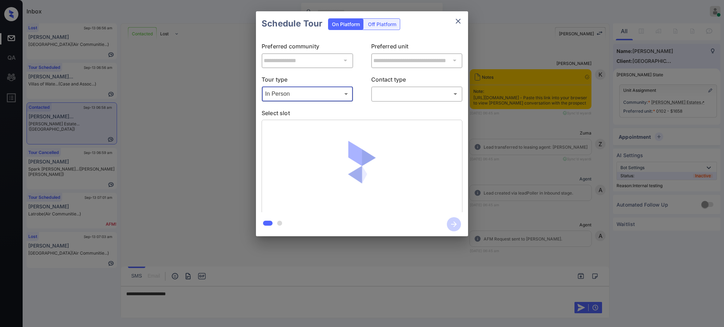
scroll to position [1167, 0]
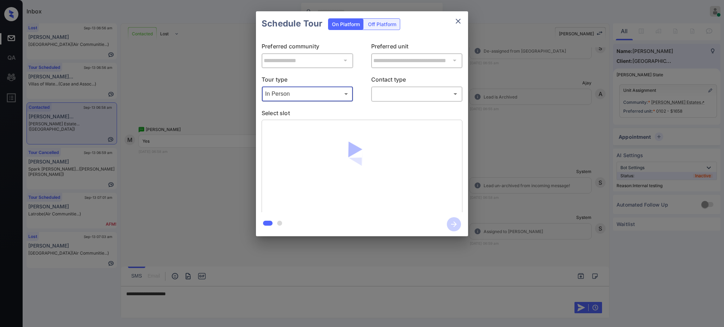
click at [389, 93] on body "Inbox [PERSON_NAME] Online Set yourself offline Set yourself on break Profile S…" at bounding box center [362, 163] width 724 height 327
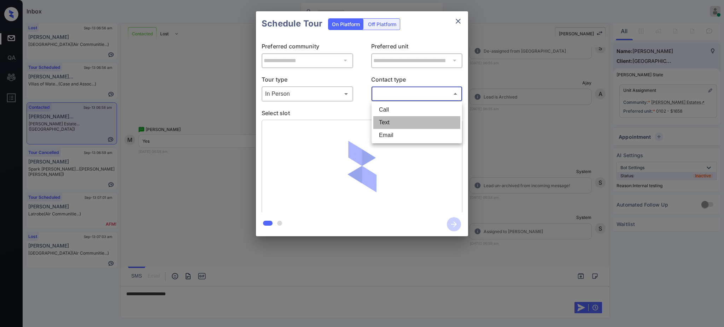
click at [386, 124] on li "Text" at bounding box center [416, 122] width 87 height 13
type input "****"
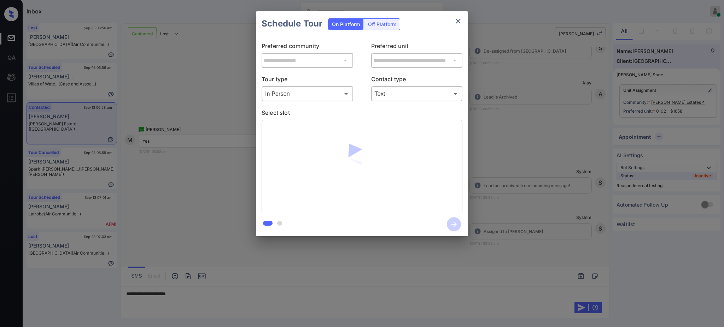
click at [326, 113] on p "Select slot" at bounding box center [362, 114] width 201 height 11
click at [328, 109] on p "Select slot" at bounding box center [362, 114] width 201 height 11
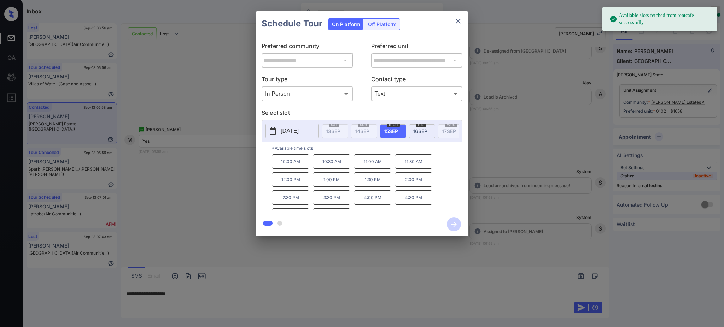
click at [312, 130] on button "[DATE]" at bounding box center [291, 131] width 53 height 15
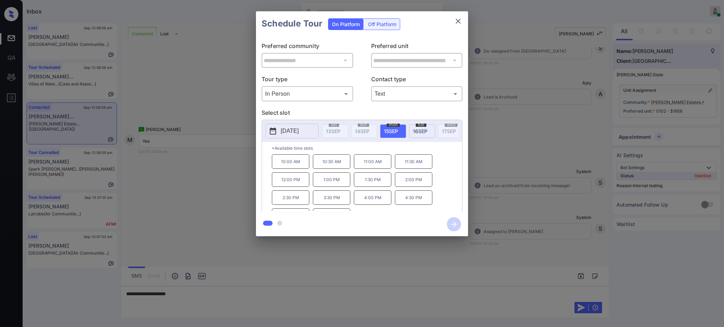
click at [186, 294] on div at bounding box center [362, 163] width 724 height 327
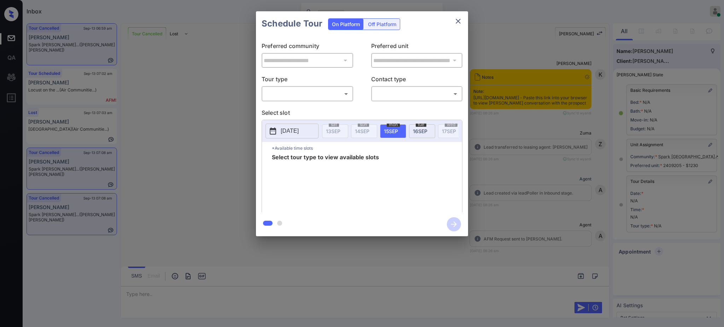
click at [311, 91] on body "Inbox Ajay Kumar Online Set yourself offline Set yourself on break Profile Swit…" at bounding box center [362, 163] width 724 height 327
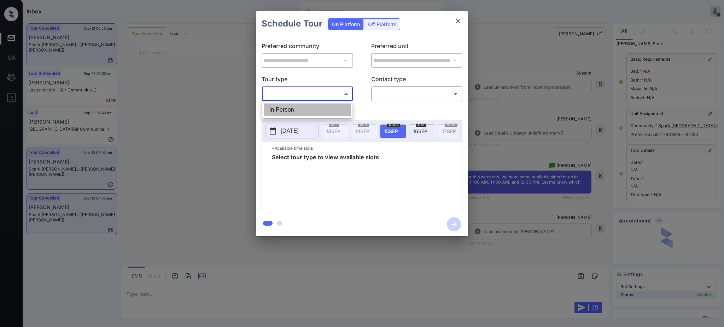
click at [291, 104] on li "In Person" at bounding box center [307, 110] width 87 height 13
type input "********"
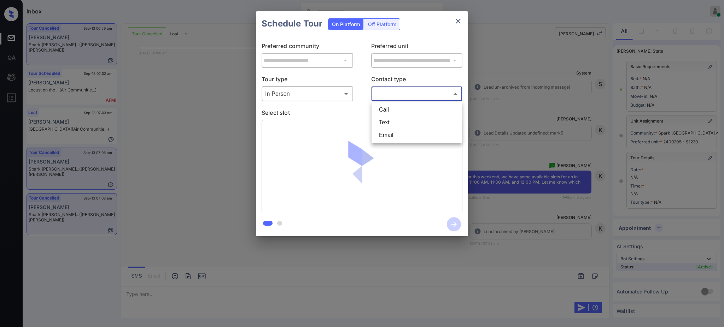
click at [391, 95] on body "Inbox Ajay Kumar Online Set yourself offline Set yourself on break Profile Swit…" at bounding box center [362, 163] width 724 height 327
click at [386, 123] on li "Text" at bounding box center [416, 122] width 87 height 13
type input "****"
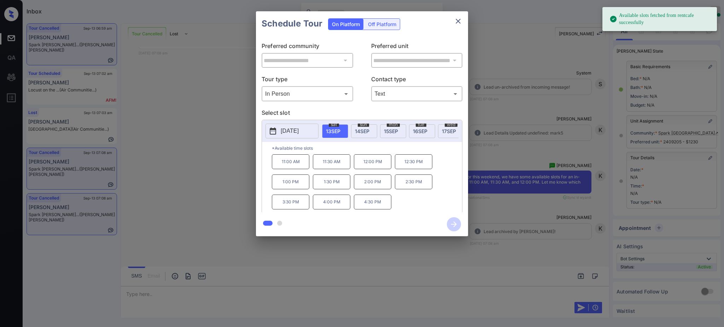
click at [286, 136] on button "[DATE]" at bounding box center [291, 131] width 53 height 15
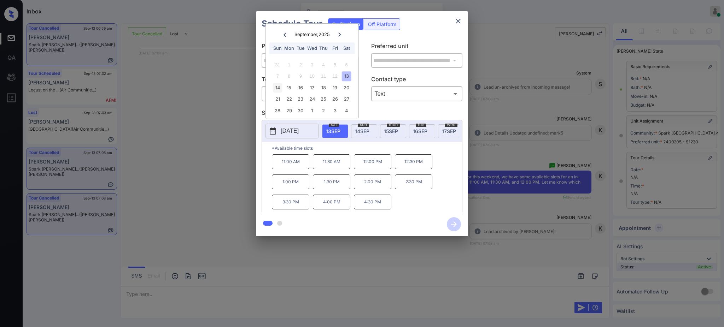
click at [276, 88] on div "14" at bounding box center [278, 88] width 10 height 10
click at [513, 157] on div "**********" at bounding box center [362, 124] width 724 height 248
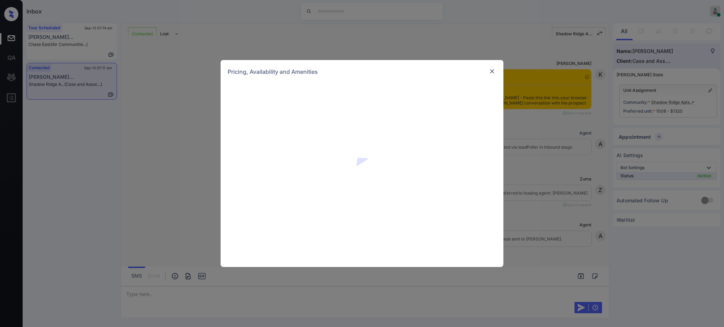
scroll to position [3255, 0]
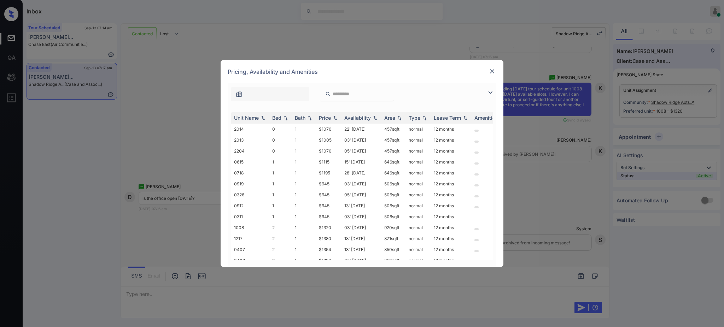
click at [344, 95] on input "search" at bounding box center [361, 94] width 58 height 6
paste input "****"
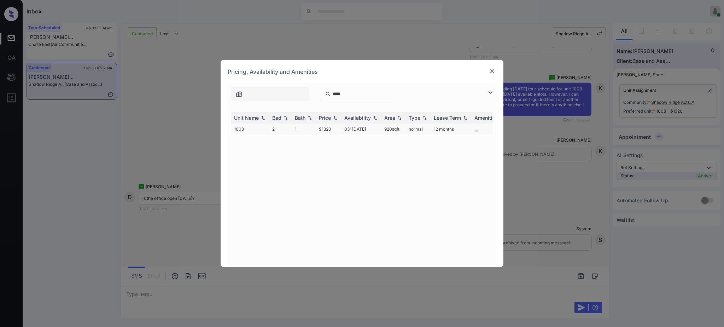
type input "****"
drag, startPoint x: 317, startPoint y: 131, endPoint x: 373, endPoint y: 122, distance: 56.3
click at [341, 131] on td "$1320" at bounding box center [328, 129] width 25 height 11
click at [493, 69] on img at bounding box center [492, 71] width 7 height 7
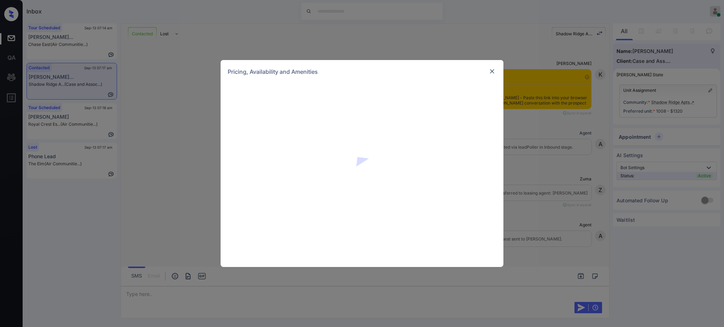
scroll to position [3915, 0]
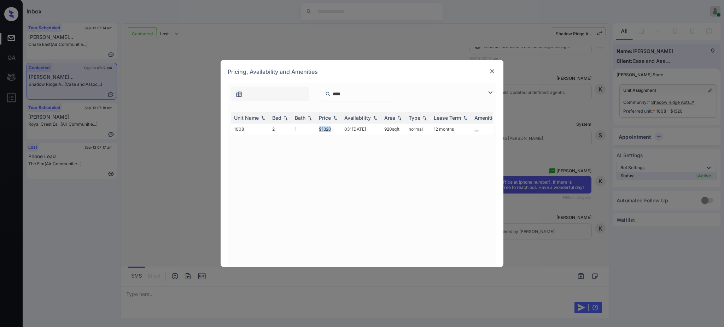
drag, startPoint x: 313, startPoint y: 132, endPoint x: 482, endPoint y: 84, distance: 175.2
click at [335, 130] on tr "1008 2 1 $1320 03' [DATE] 920 sqft normal 12 months" at bounding box center [415, 129] width 369 height 11
copy tr "$1320"
click at [491, 71] on img at bounding box center [492, 71] width 7 height 7
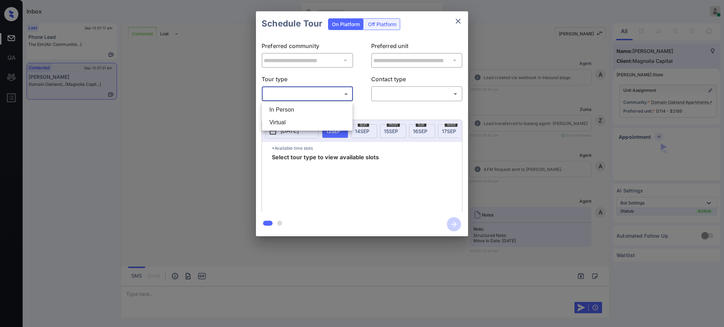
click at [289, 97] on body "Inbox Ajay Kumar Online Set yourself offline Set yourself on break Profile Swit…" at bounding box center [362, 163] width 724 height 327
drag, startPoint x: 291, startPoint y: 112, endPoint x: 412, endPoint y: 93, distance: 123.1
click at [291, 112] on li "In Person" at bounding box center [307, 110] width 87 height 13
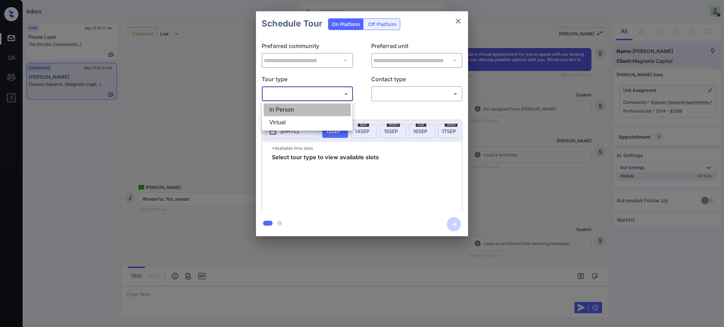
type input "********"
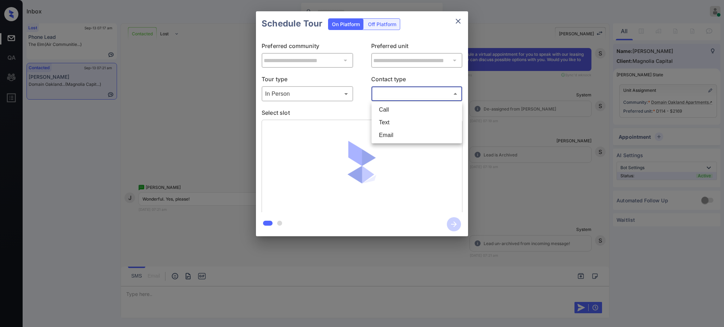
click at [416, 90] on body "Inbox Ajay Kumar Online Set yourself offline Set yourself on break Profile Swit…" at bounding box center [362, 163] width 724 height 327
click at [389, 122] on li "Text" at bounding box center [416, 122] width 87 height 13
type input "****"
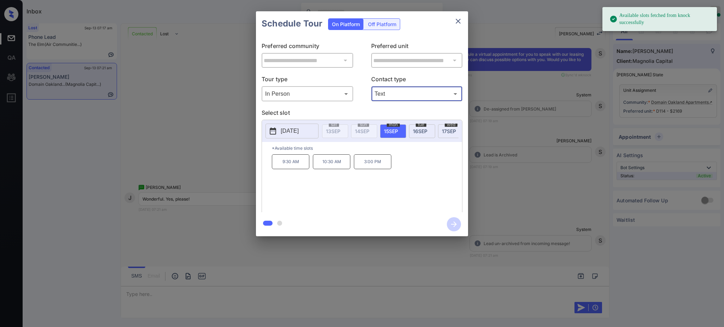
click at [288, 128] on p "[DATE]" at bounding box center [290, 131] width 18 height 8
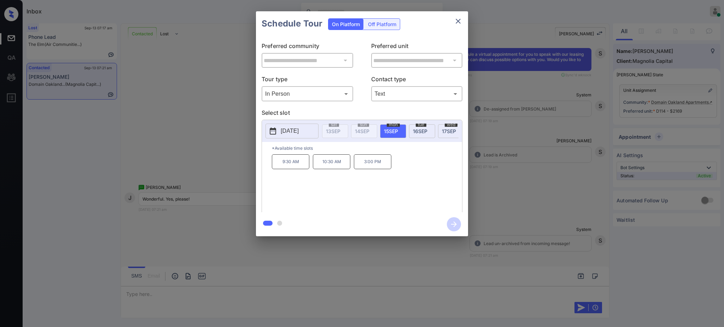
click at [137, 294] on div at bounding box center [362, 163] width 724 height 327
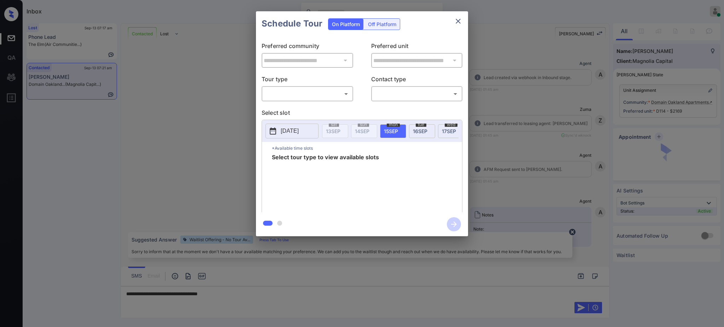
scroll to position [946, 0]
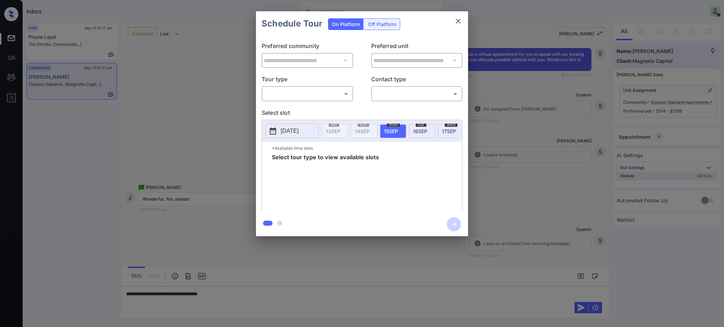
click at [226, 297] on div at bounding box center [362, 163] width 724 height 327
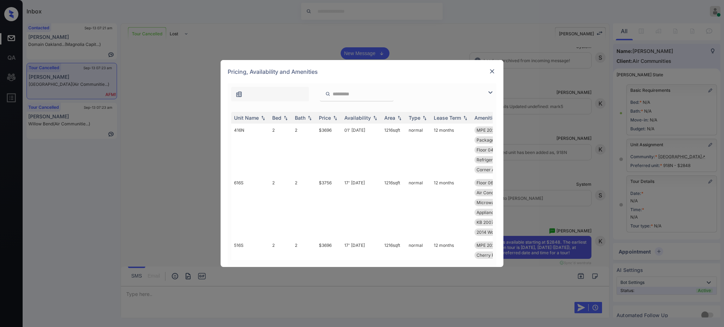
click at [489, 72] on img at bounding box center [492, 71] width 7 height 7
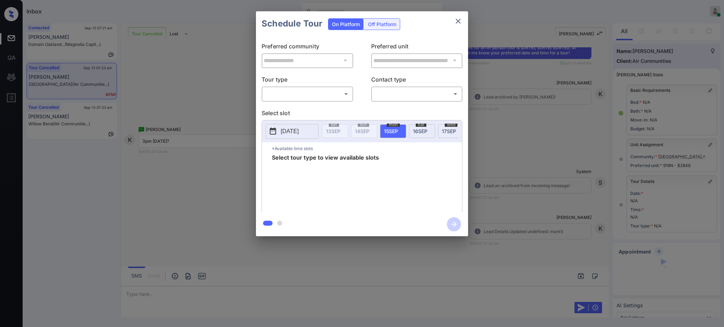
scroll to position [31, 0]
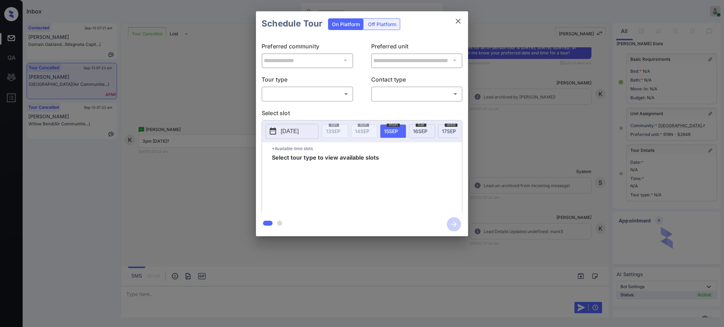
click at [290, 88] on body "Inbox [PERSON_NAME] Online Set yourself offline Set yourself on break Profile S…" at bounding box center [362, 163] width 724 height 327
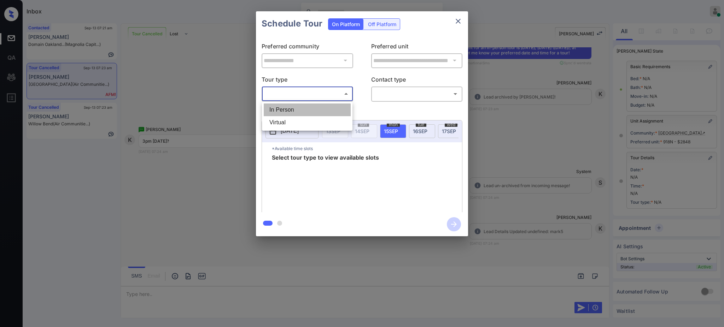
click at [289, 112] on li "In Person" at bounding box center [307, 110] width 87 height 13
type input "********"
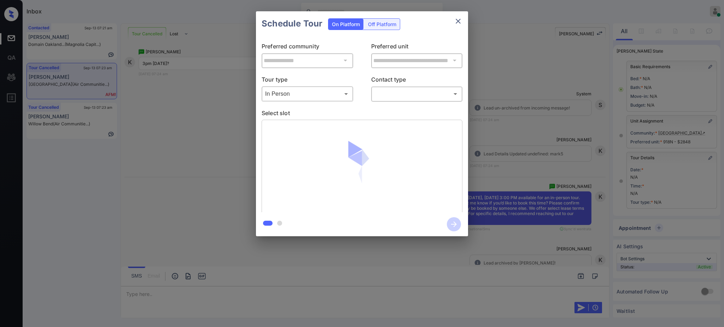
click at [386, 98] on body "Inbox Ajay Kumar Online Set yourself offline Set yourself on break Profile Swit…" at bounding box center [362, 163] width 724 height 327
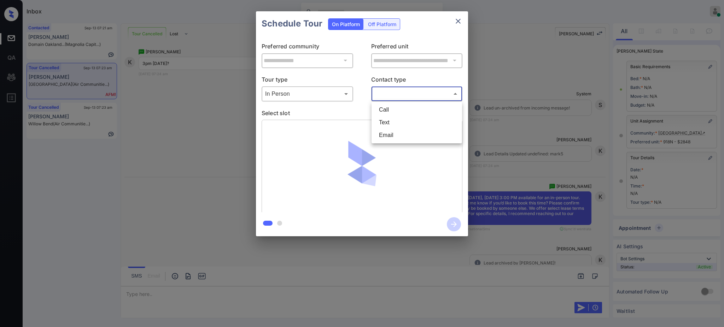
click at [386, 120] on li "Text" at bounding box center [416, 122] width 87 height 13
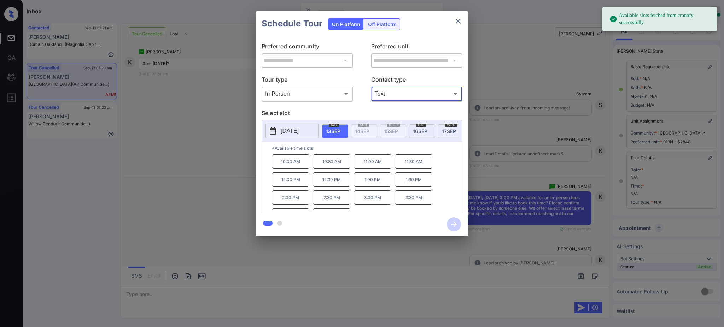
type input "****"
click at [283, 129] on p "2025-09-13" at bounding box center [290, 131] width 18 height 8
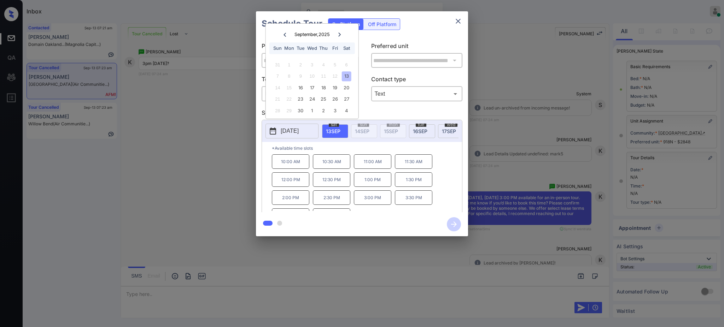
click at [348, 73] on div "13" at bounding box center [346, 76] width 10 height 10
click at [576, 185] on div "**********" at bounding box center [362, 124] width 724 height 248
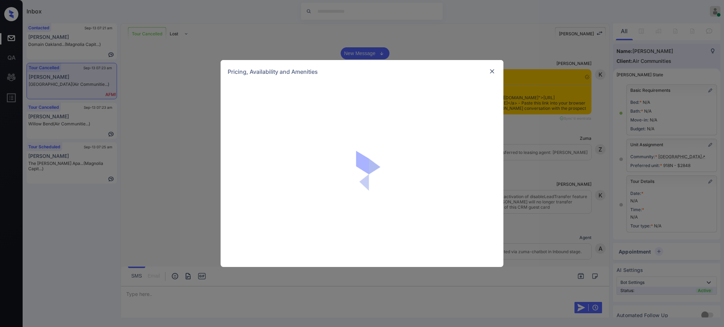
scroll to position [2136, 0]
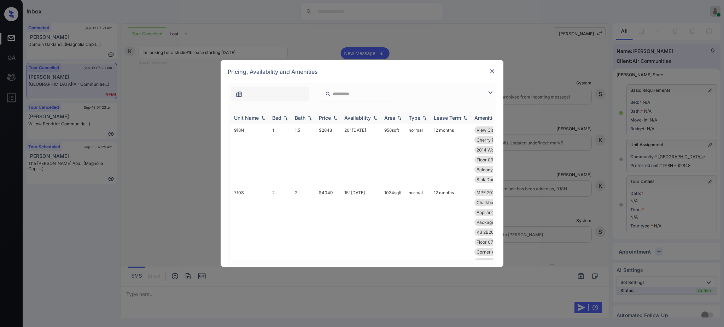
click at [273, 117] on div "Bed" at bounding box center [276, 118] width 9 height 6
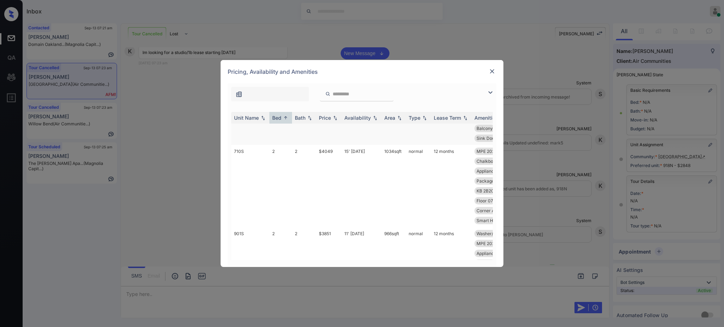
scroll to position [0, 0]
drag, startPoint x: 316, startPoint y: 131, endPoint x: 355, endPoint y: 170, distance: 55.5
click at [334, 131] on td "$2848" at bounding box center [328, 155] width 25 height 63
copy td "$2848"
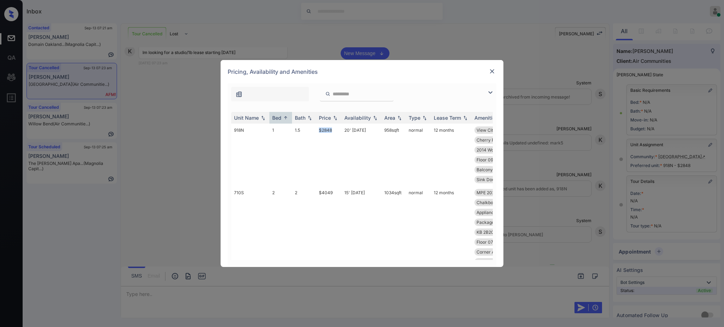
click at [489, 69] on img at bounding box center [492, 71] width 7 height 7
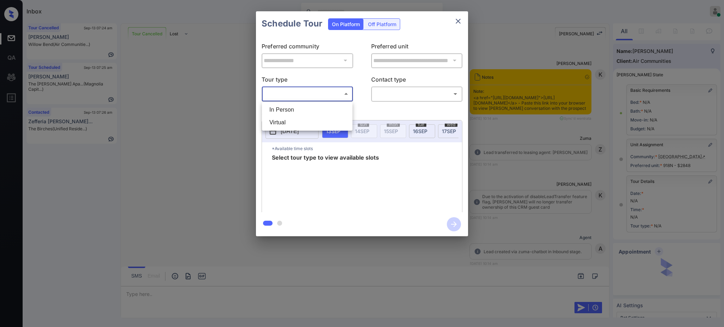
click at [296, 111] on li "In Person" at bounding box center [307, 110] width 87 height 13
type input "********"
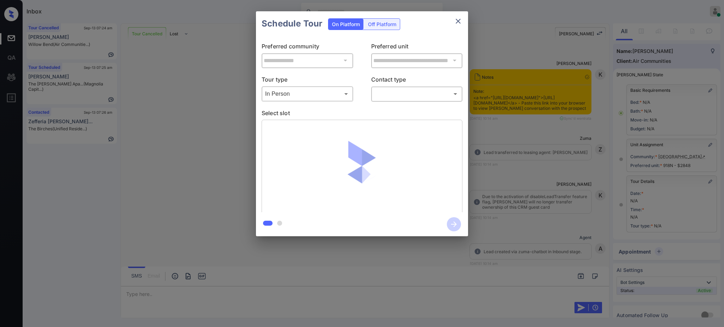
click at [405, 97] on div at bounding box center [362, 163] width 724 height 327
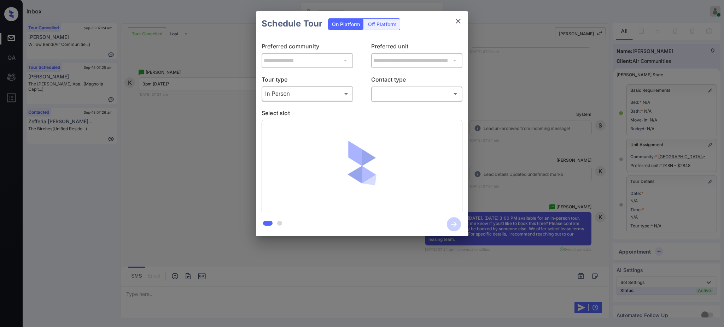
click at [389, 94] on body "Inbox [PERSON_NAME] Online Set yourself offline Set yourself on break Profile S…" at bounding box center [362, 163] width 724 height 327
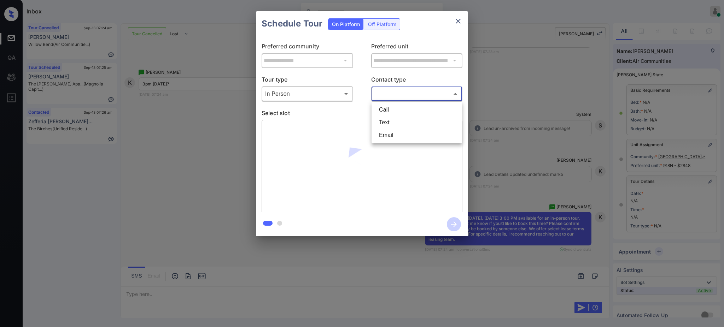
click at [388, 122] on li "Text" at bounding box center [416, 122] width 87 height 13
type input "****"
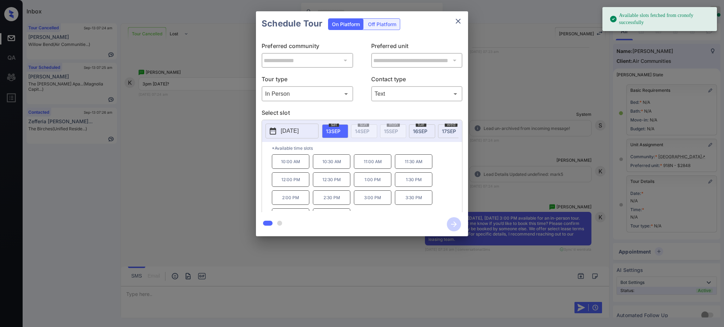
click at [338, 129] on span "[DATE]" at bounding box center [333, 131] width 14 height 6
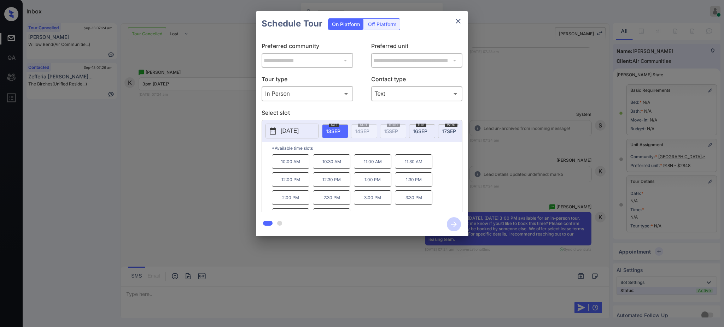
click at [369, 204] on p "3:00 PM" at bounding box center [372, 198] width 37 height 14
click at [454, 224] on icon "button" at bounding box center [454, 224] width 14 height 14
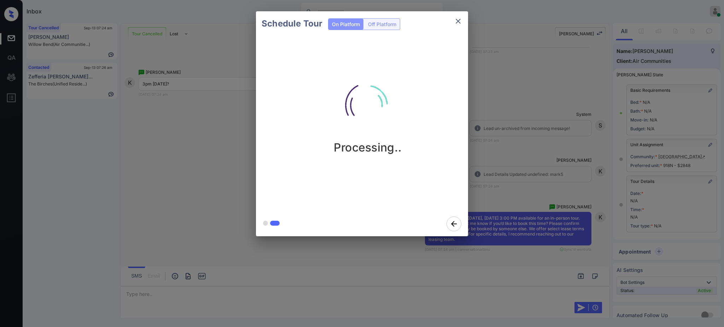
click at [513, 207] on div "Schedule Tour On Platform Off Platform Processing.." at bounding box center [362, 124] width 724 height 248
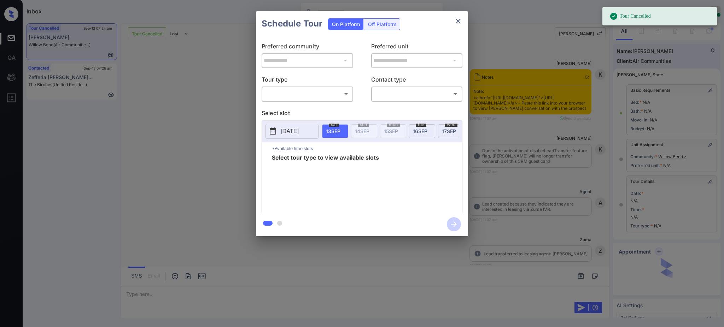
scroll to position [31, 0]
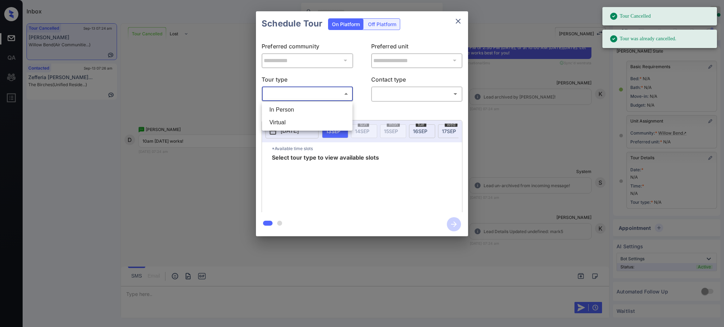
click at [303, 92] on body "Tour Cancelled Tour was already cancelled. Inbox [PERSON_NAME] Online Set yours…" at bounding box center [362, 163] width 724 height 327
drag, startPoint x: 287, startPoint y: 106, endPoint x: 320, endPoint y: 109, distance: 33.4
click at [287, 106] on li "In Person" at bounding box center [307, 110] width 87 height 13
type input "********"
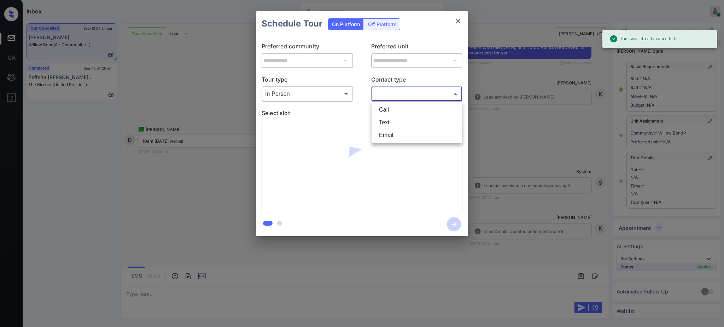
click at [396, 93] on body "Tour Cancelled Tour was already cancelled. Inbox Ajay Kumar Online Set yourself…" at bounding box center [362, 163] width 724 height 327
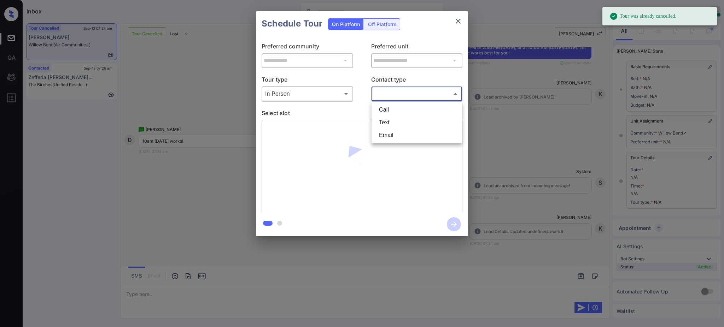
click at [388, 122] on li "Text" at bounding box center [416, 122] width 87 height 13
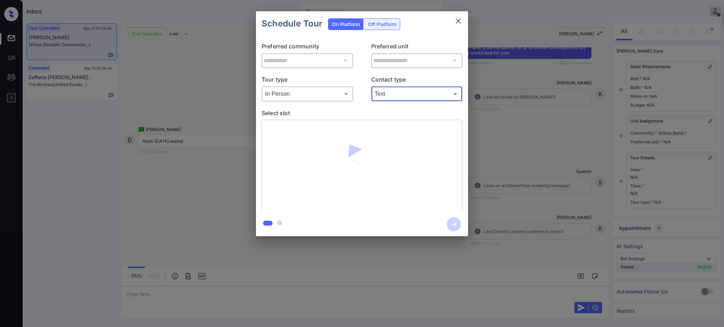
type input "****"
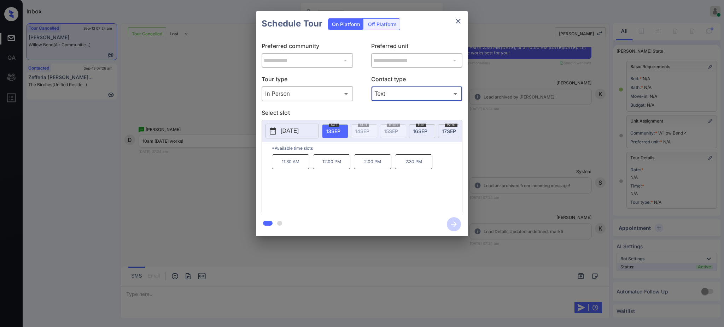
click at [292, 129] on p "2025-09-13" at bounding box center [290, 131] width 18 height 8
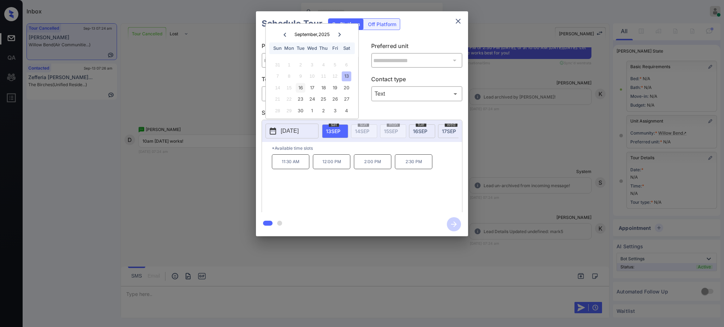
click at [296, 87] on div "16" at bounding box center [301, 88] width 10 height 10
click at [522, 176] on div "**********" at bounding box center [362, 124] width 724 height 248
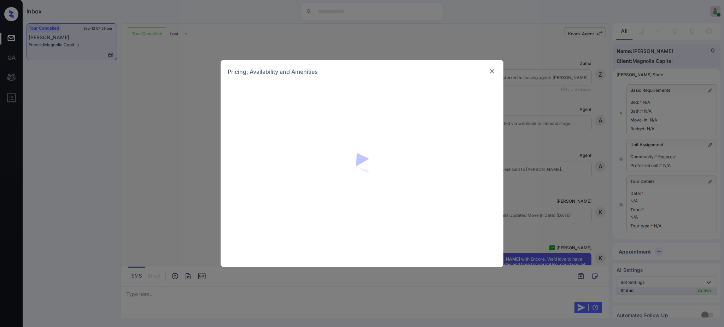
scroll to position [31, 0]
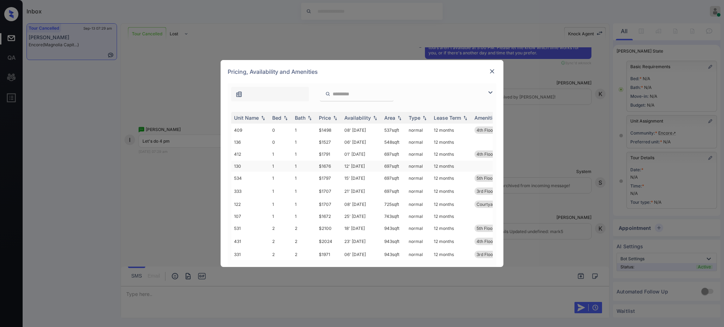
click at [292, 168] on td "1" at bounding box center [304, 166] width 24 height 11
type textarea "*"
click at [292, 168] on td "1" at bounding box center [304, 166] width 24 height 11
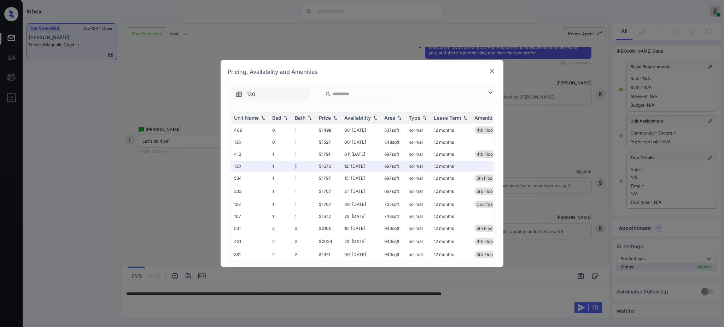
click at [491, 68] on img at bounding box center [492, 71] width 7 height 7
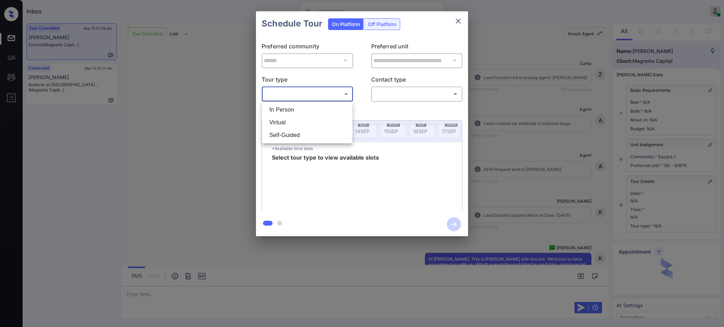
click at [297, 116] on li "Virtual" at bounding box center [307, 122] width 87 height 13
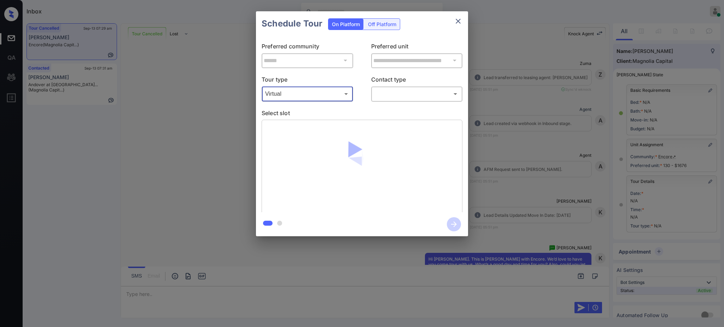
scroll to position [31, 0]
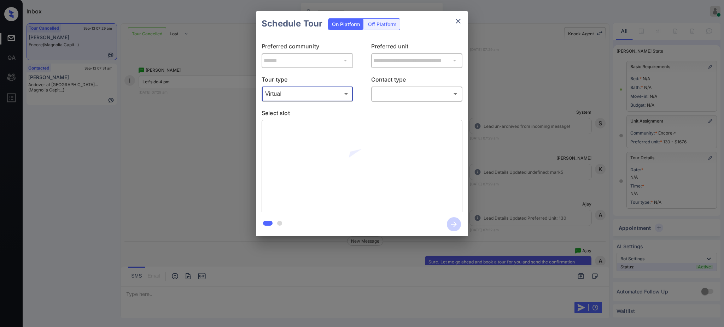
click at [288, 94] on body "Inbox Ajay Kumar Online Set yourself offline Set yourself on break Profile Swit…" at bounding box center [362, 163] width 724 height 327
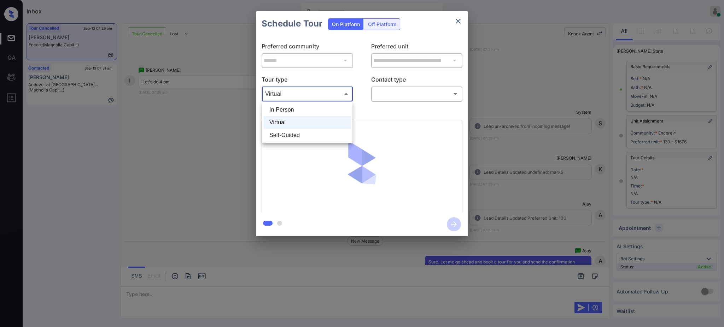
click at [291, 111] on li "In Person" at bounding box center [307, 110] width 87 height 13
type input "********"
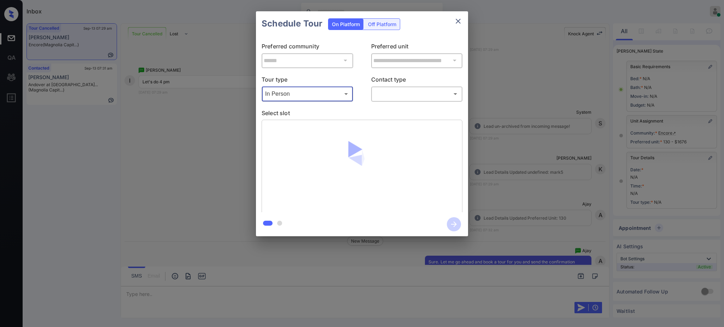
click at [383, 96] on body "Inbox Ajay Kumar Online Set yourself offline Set yourself on break Profile Swit…" at bounding box center [362, 163] width 724 height 327
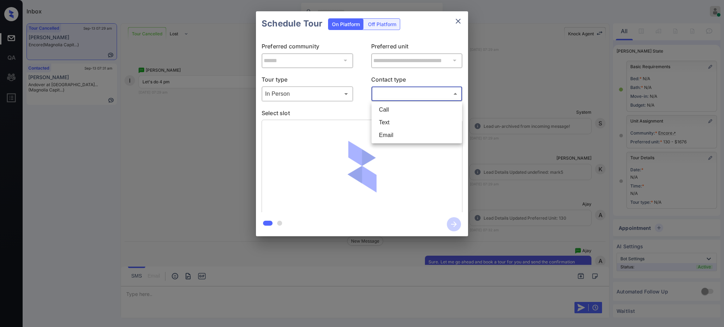
click at [389, 122] on li "Text" at bounding box center [416, 122] width 87 height 13
type input "****"
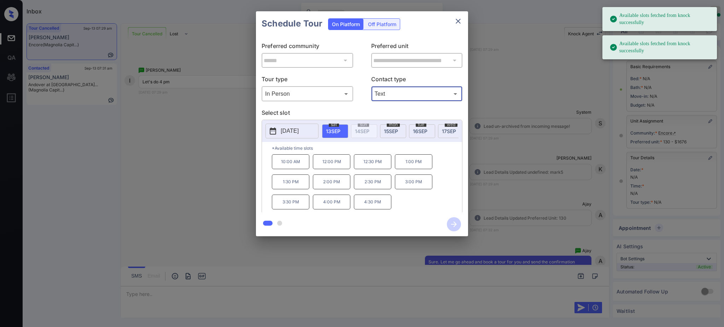
click at [337, 130] on span "13 SEP" at bounding box center [333, 131] width 14 height 6
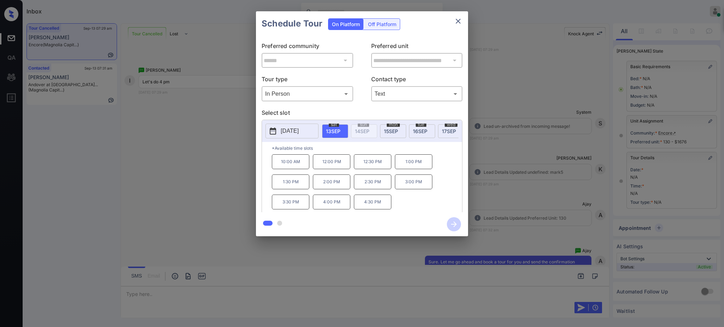
click at [323, 208] on p "4:00 PM" at bounding box center [331, 202] width 37 height 15
click at [452, 224] on icon "button" at bounding box center [454, 225] width 6 height 6
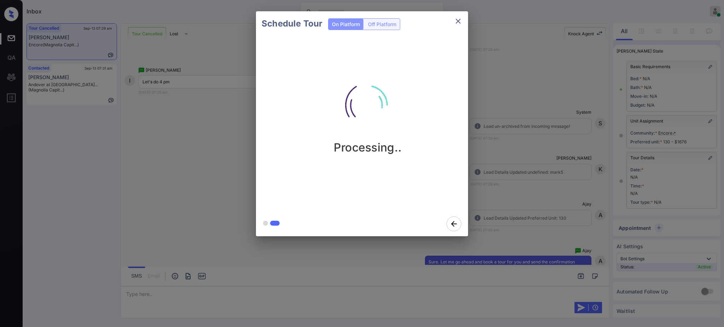
click at [509, 183] on div "Schedule Tour On Platform Off Platform Processing.." at bounding box center [362, 124] width 724 height 248
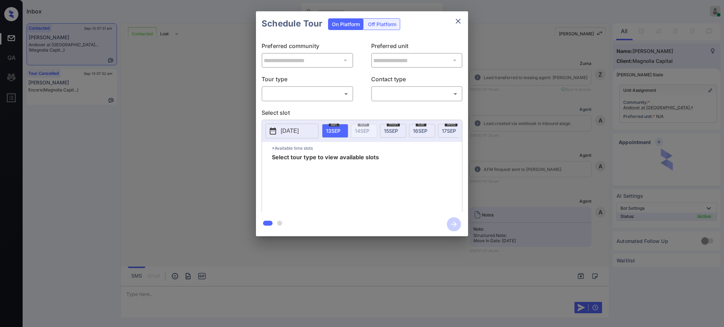
scroll to position [280, 0]
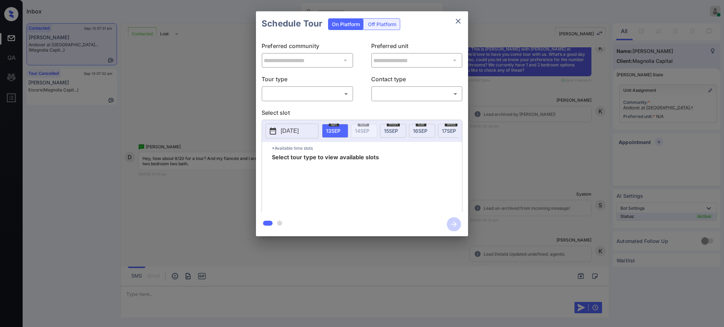
click at [329, 96] on body "Inbox [PERSON_NAME] Online Set yourself offline Set yourself on break Profile S…" at bounding box center [362, 163] width 724 height 327
click at [308, 110] on li "In Person" at bounding box center [307, 110] width 87 height 13
type input "********"
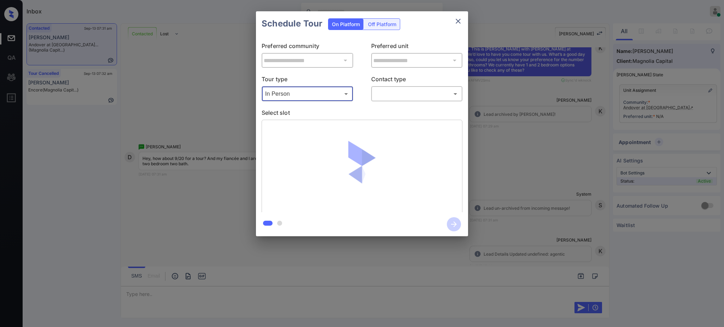
click at [393, 91] on body "Inbox Ajay Kumar Online Set yourself offline Set yourself on break Profile Swit…" at bounding box center [362, 163] width 724 height 327
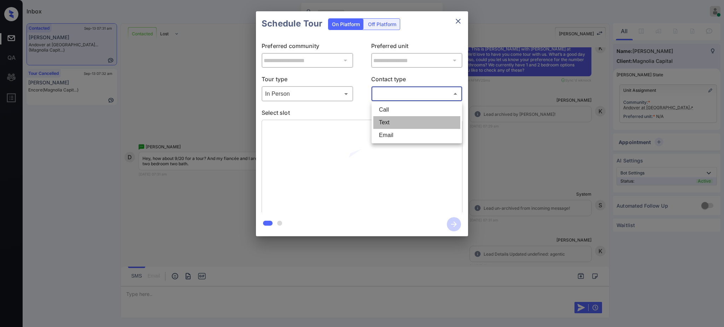
click at [388, 120] on li "Text" at bounding box center [416, 122] width 87 height 13
type input "****"
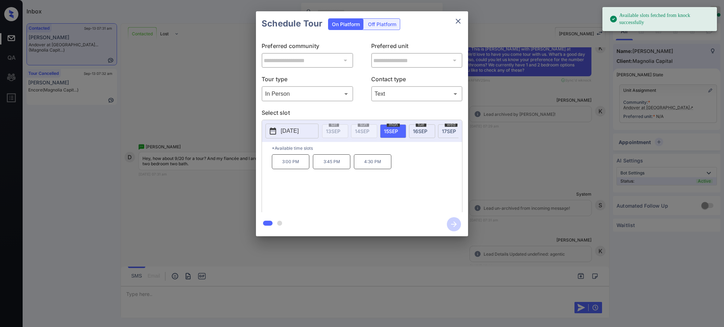
click at [299, 132] on p "2025-09-15" at bounding box center [290, 131] width 18 height 8
click at [347, 87] on div "20" at bounding box center [346, 88] width 10 height 10
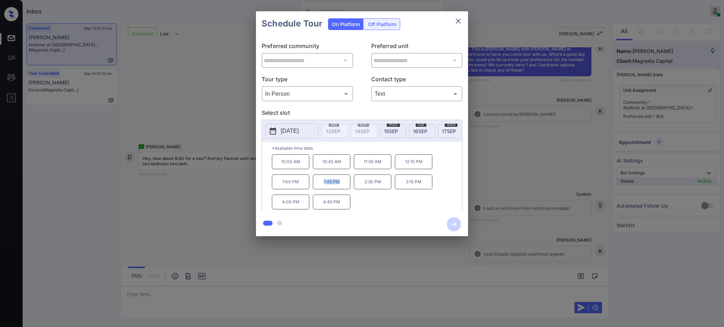
drag, startPoint x: 317, startPoint y: 189, endPoint x: 352, endPoint y: 189, distance: 34.7
click at [348, 189] on p "1:45 PM" at bounding box center [331, 182] width 37 height 15
copy p "1:45 PM"
click at [457, 21] on icon "close" at bounding box center [458, 21] width 8 height 8
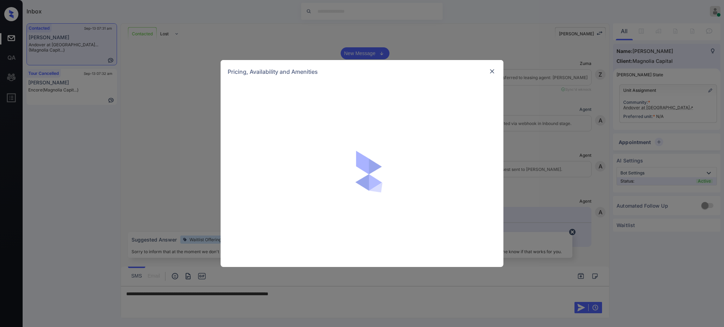
scroll to position [374, 0]
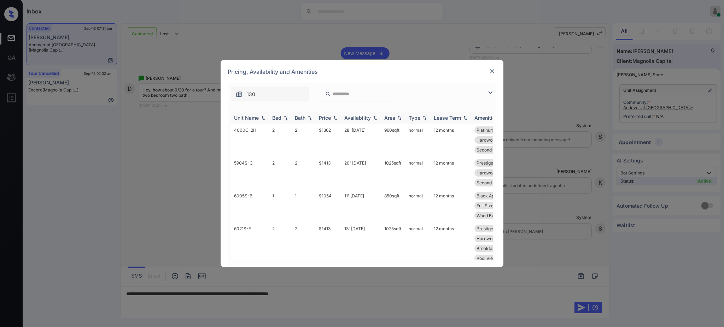
click at [283, 118] on img at bounding box center [285, 118] width 7 height 5
click at [283, 117] on img at bounding box center [285, 117] width 7 height 5
drag, startPoint x: 275, startPoint y: 117, endPoint x: 280, endPoint y: 126, distance: 10.0
click at [275, 119] on div "Bed" at bounding box center [276, 118] width 9 height 6
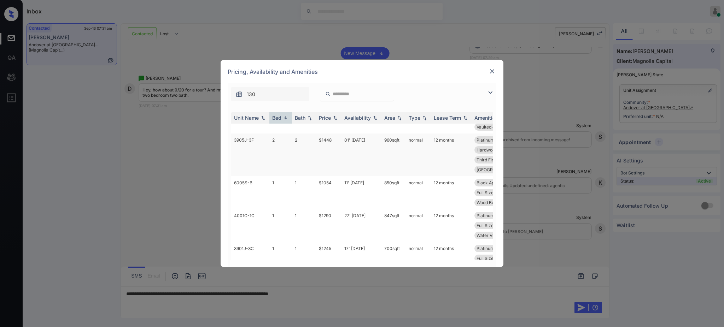
scroll to position [518, 0]
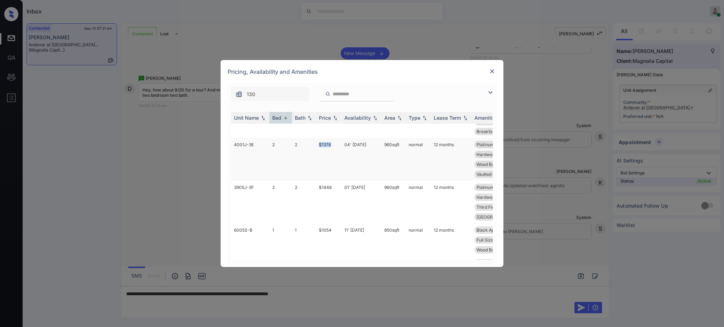
drag, startPoint x: 314, startPoint y: 169, endPoint x: 334, endPoint y: 178, distance: 22.5
click at [332, 176] on tr "4001J-3E 2 2 $1378 04' [DATE] 960 sqft normal 12 months Platinum - 2 Be... Plat…" at bounding box center [415, 159] width 369 height 43
copy tr "$1378"
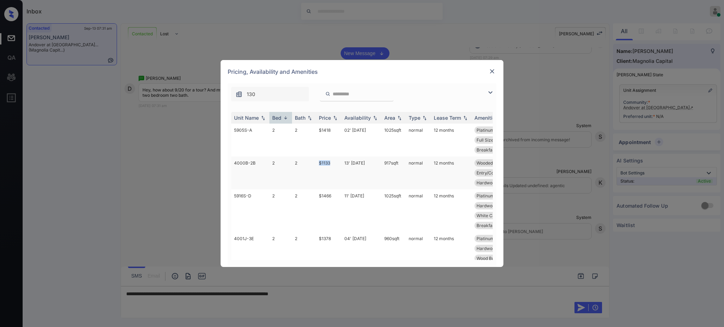
drag, startPoint x: 315, startPoint y: 181, endPoint x: 341, endPoint y: 191, distance: 27.8
click at [334, 185] on tr "4000B-2B 2 2 $1133 13' [DATE] 917 sqft normal 12 months Wooded View [PERSON_NAM…" at bounding box center [415, 173] width 369 height 33
copy tr "$1133"
click at [493, 73] on img at bounding box center [492, 71] width 7 height 7
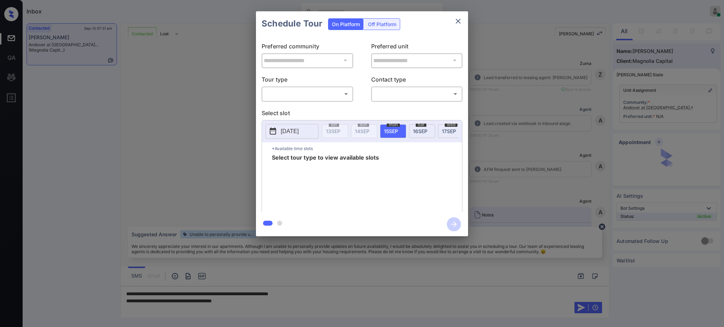
scroll to position [374, 0]
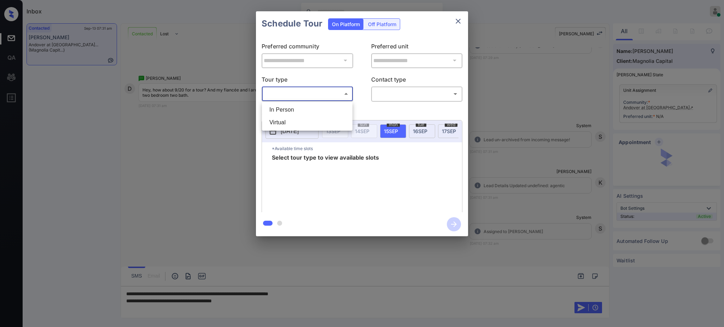
click at [325, 95] on body "Inbox [PERSON_NAME] Online Set yourself offline Set yourself on break Profile S…" at bounding box center [362, 163] width 724 height 327
click at [301, 110] on li "In Person" at bounding box center [307, 110] width 87 height 13
type input "********"
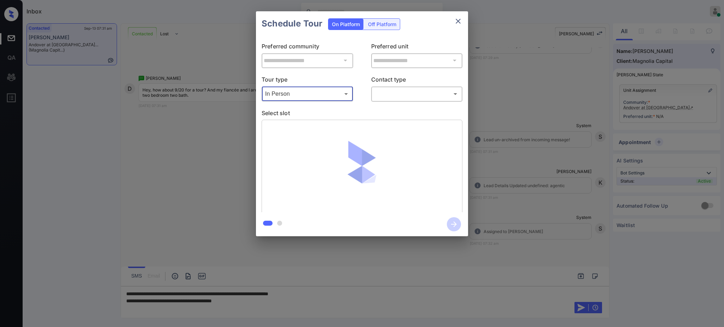
click at [375, 93] on body "Inbox Ajay Kumar Online Set yourself offline Set yourself on break Profile Swit…" at bounding box center [362, 163] width 724 height 327
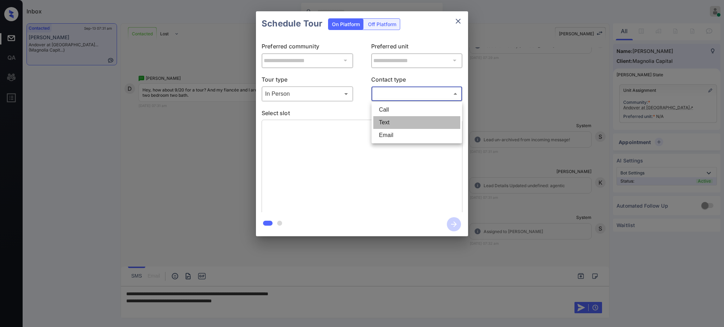
click at [385, 123] on li "Text" at bounding box center [416, 122] width 87 height 13
type input "****"
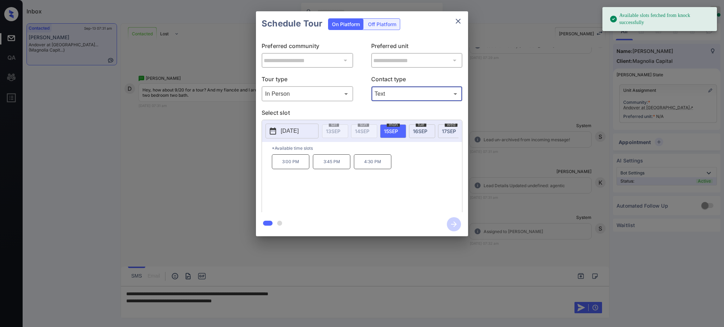
click at [241, 307] on div at bounding box center [362, 163] width 724 height 327
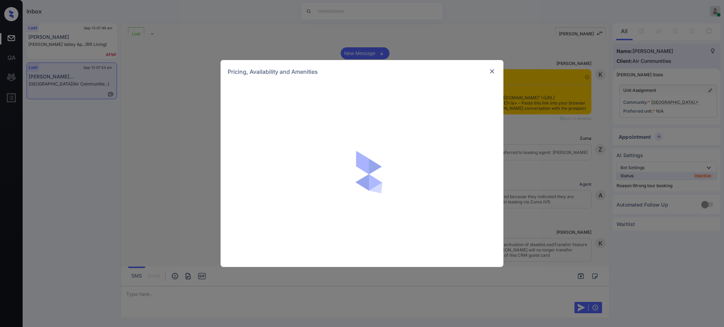
scroll to position [2555, 0]
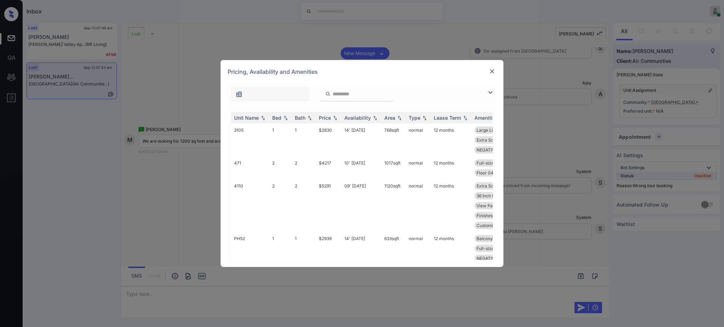
click at [492, 72] on img at bounding box center [492, 71] width 7 height 7
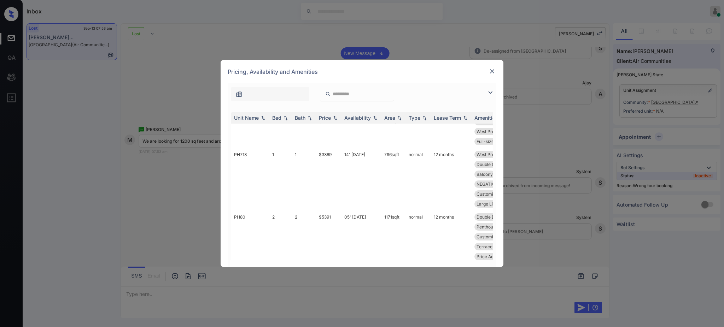
scroll to position [283, 0]
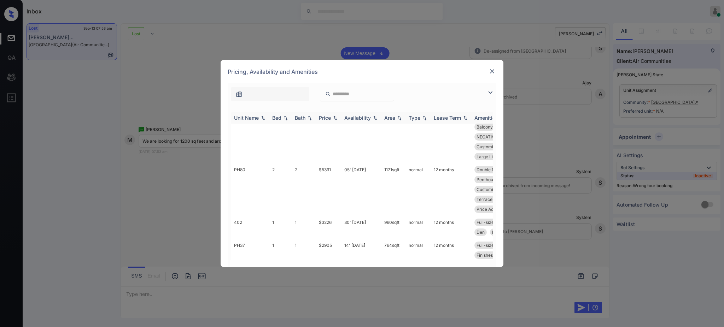
click at [280, 118] on div "Bed" at bounding box center [276, 118] width 9 height 6
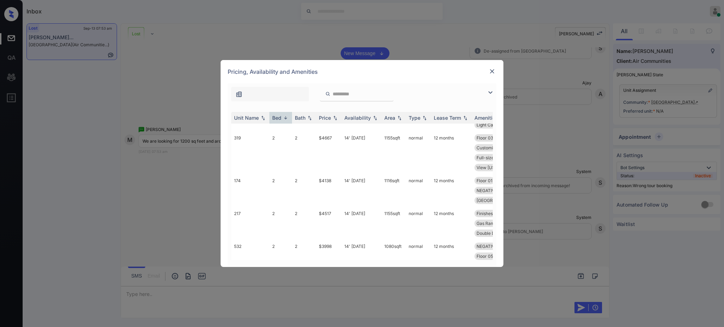
scroll to position [1508, 0]
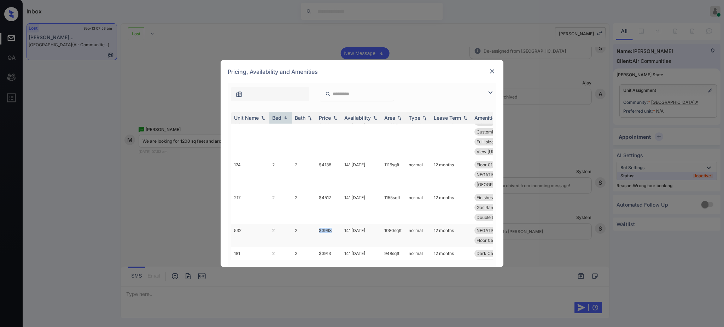
drag, startPoint x: 315, startPoint y: 208, endPoint x: 377, endPoint y: 216, distance: 62.4
click at [338, 224] on tr "532 2 2 $3998 14' [DATE] sqft normal 12 months NEGATIVE Access... Dark Cabinets…" at bounding box center [415, 235] width 369 height 23
copy tr "$3998"
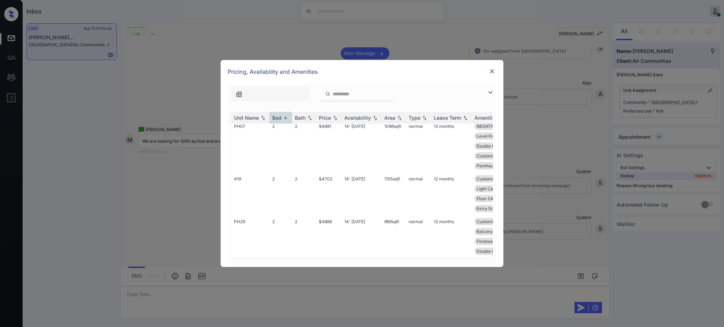
scroll to position [990, 0]
click at [491, 68] on img at bounding box center [492, 71] width 7 height 7
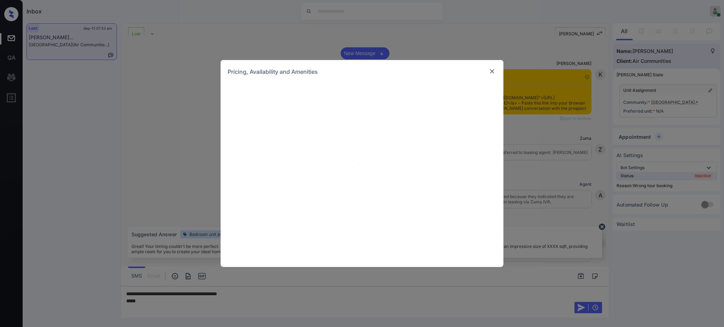
scroll to position [2555, 0]
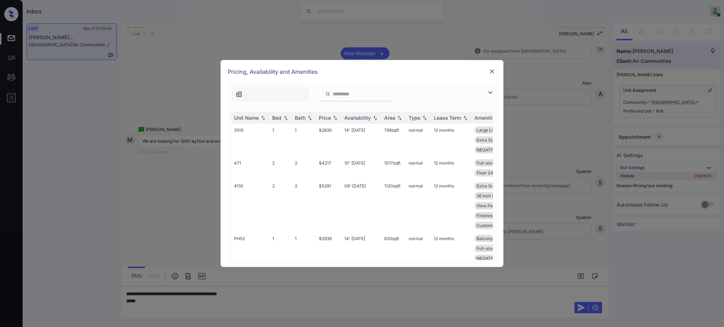
click at [348, 95] on input "search" at bounding box center [361, 94] width 58 height 6
paste input "*****"
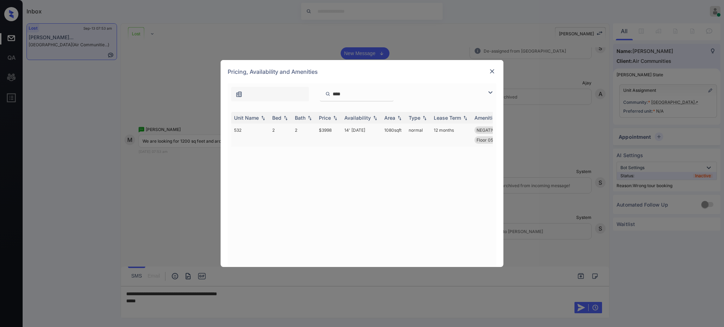
type input "****"
drag, startPoint x: 378, startPoint y: 131, endPoint x: 479, endPoint y: 73, distance: 115.8
click at [397, 131] on tr "532 2 2 $3998 14' Jun 23 1080 sqft normal 12 months NEGATIVE Access... Dark Cab…" at bounding box center [415, 135] width 369 height 23
copy tr "1080 s"
click at [493, 69] on img at bounding box center [492, 71] width 7 height 7
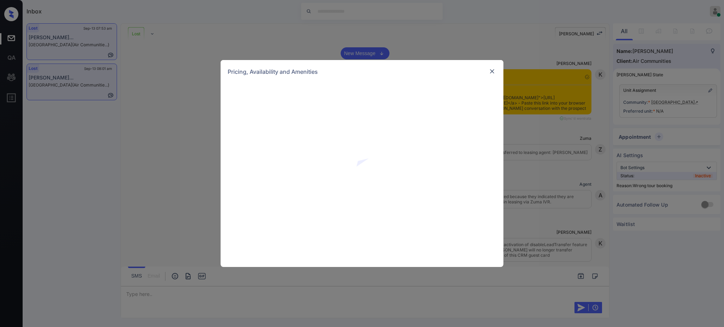
scroll to position [2838, 0]
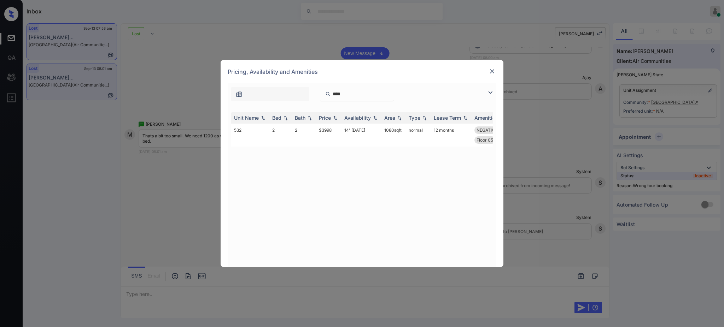
drag, startPoint x: 346, startPoint y: 95, endPoint x: 332, endPoint y: 94, distance: 13.8
click at [332, 94] on input "****" at bounding box center [361, 94] width 58 height 6
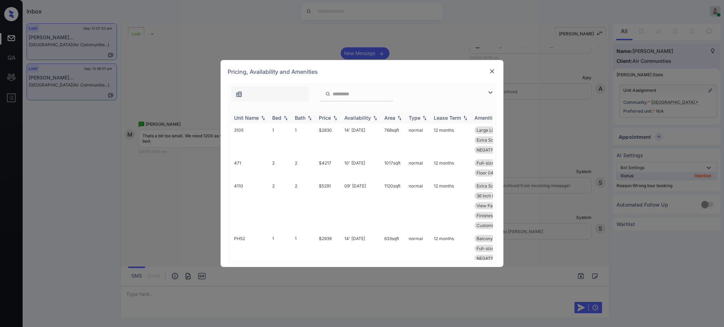
click at [279, 118] on div "Bed" at bounding box center [276, 118] width 9 height 6
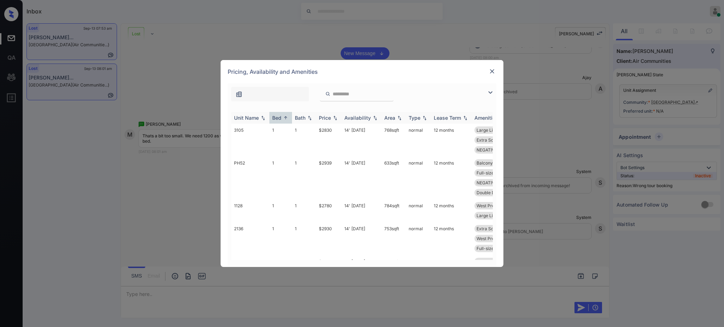
click at [279, 118] on div "Bed" at bounding box center [276, 118] width 9 height 6
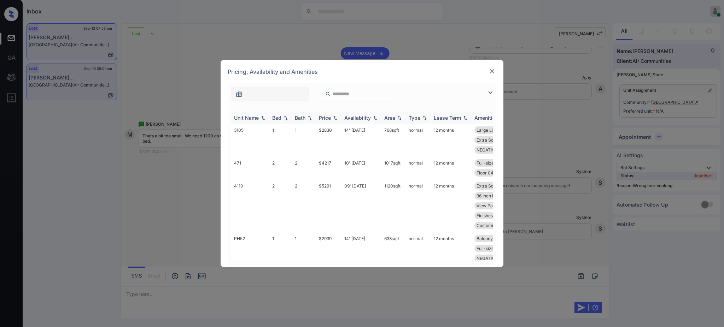
click at [280, 116] on div "Bed" at bounding box center [276, 118] width 9 height 6
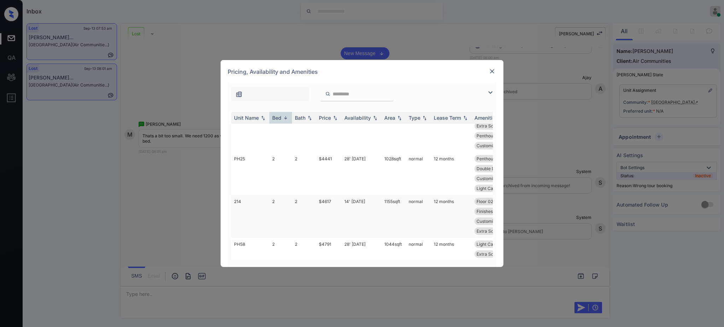
scroll to position [283, 0]
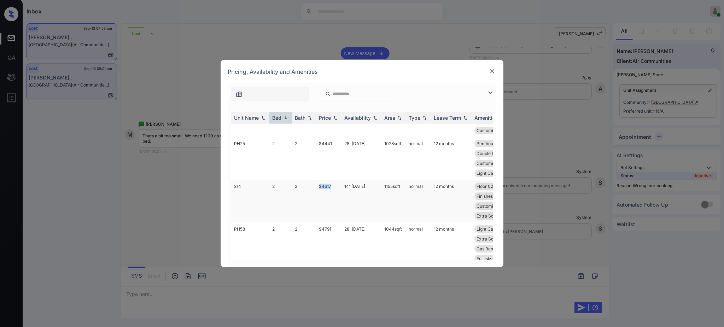
drag, startPoint x: 319, startPoint y: 186, endPoint x: 388, endPoint y: 197, distance: 69.8
click at [338, 186] on td "$4617" at bounding box center [328, 201] width 25 height 43
copy td "$4617"
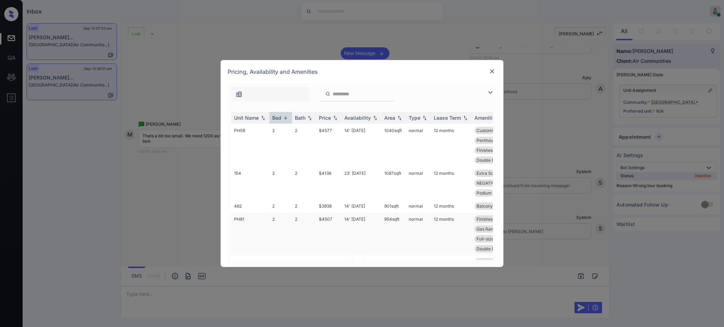
scroll to position [471, 0]
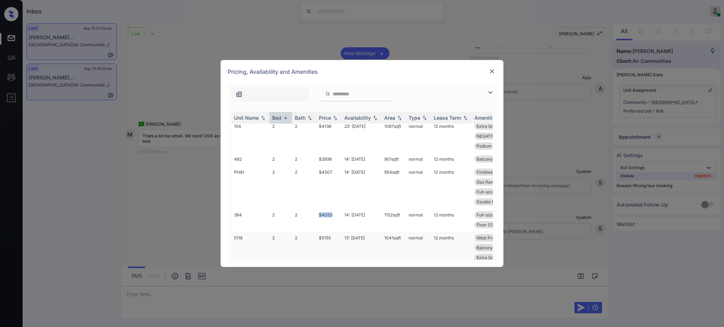
drag, startPoint x: 315, startPoint y: 205, endPoint x: 428, endPoint y: 232, distance: 115.9
click at [336, 209] on tr "364 2 2 $4053 14' Jun 23 1152 sqft normal 12 months Full-size Washe... Extra Sq…" at bounding box center [415, 220] width 369 height 23
copy tr "$4053"
click at [490, 67] on div at bounding box center [492, 71] width 8 height 8
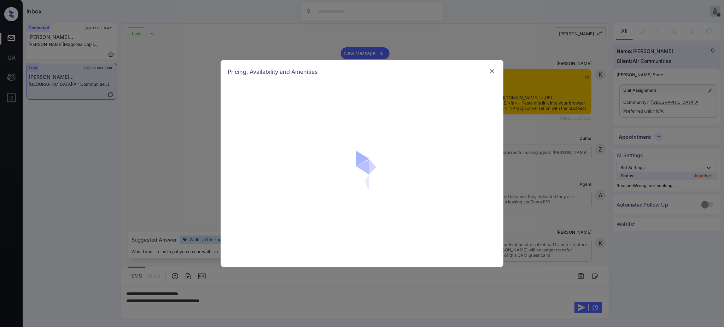
scroll to position [2838, 0]
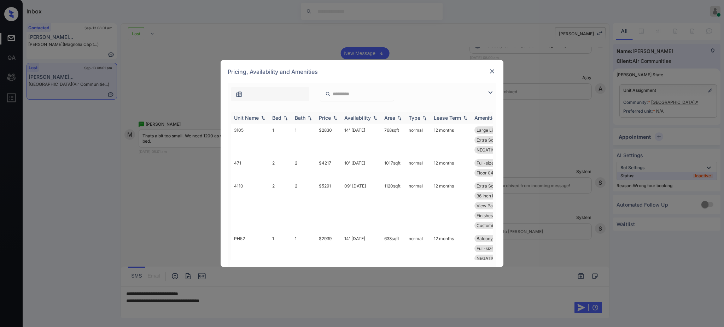
click at [283, 116] on div "Bed" at bounding box center [280, 118] width 17 height 6
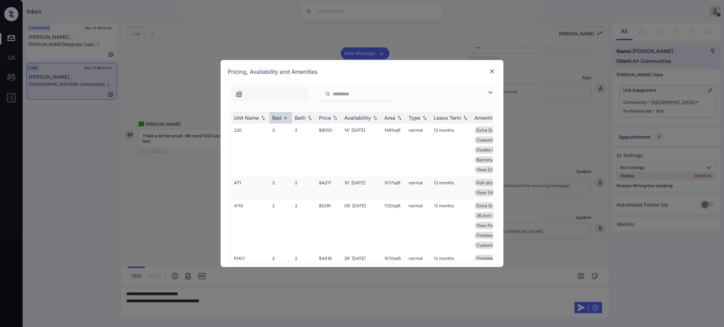
click at [282, 116] on img at bounding box center [285, 117] width 7 height 5
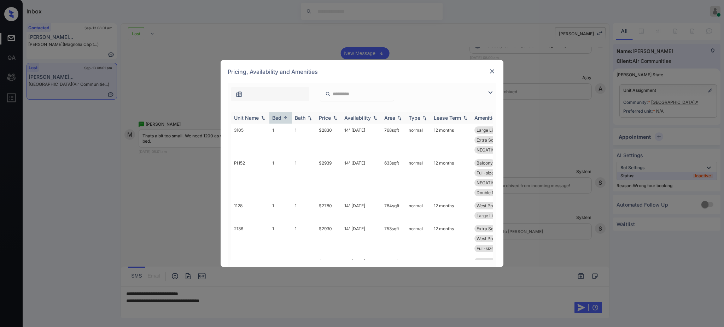
click at [275, 118] on div "Bed" at bounding box center [276, 118] width 9 height 6
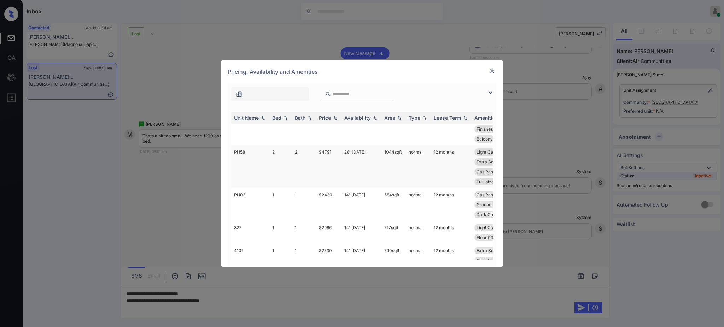
scroll to position [754, 0]
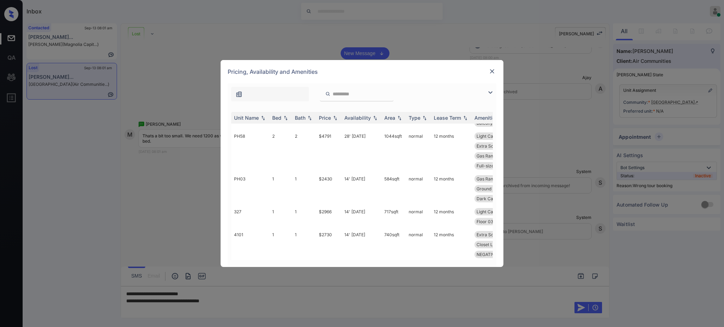
click at [355, 87] on div at bounding box center [357, 94] width 74 height 14
drag, startPoint x: 351, startPoint y: 94, endPoint x: 352, endPoint y: 100, distance: 6.5
click at [351, 94] on input "search" at bounding box center [361, 94] width 58 height 6
paste input "*****"
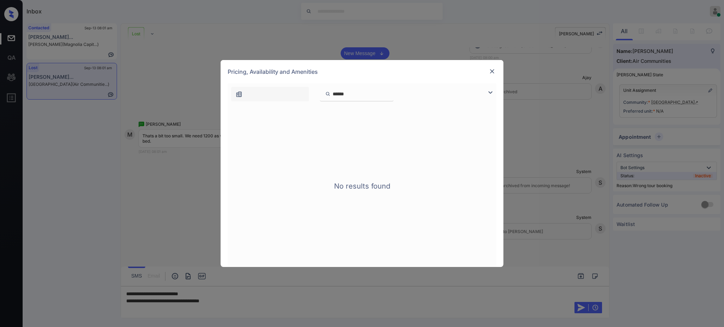
drag, startPoint x: 341, startPoint y: 93, endPoint x: 325, endPoint y: 98, distance: 16.7
click at [327, 92] on div "*****" at bounding box center [357, 94] width 74 height 14
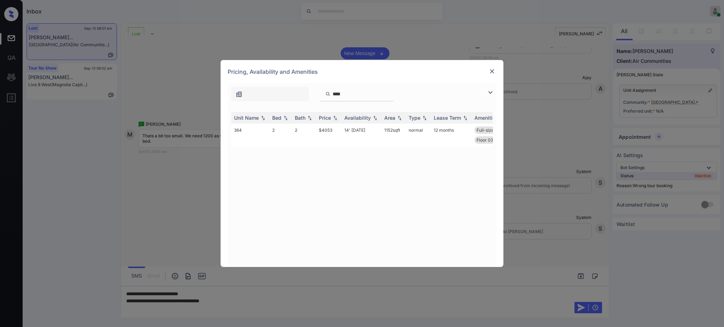
type input "****"
click at [490, 72] on img at bounding box center [492, 71] width 7 height 7
